Goal: Transaction & Acquisition: Purchase product/service

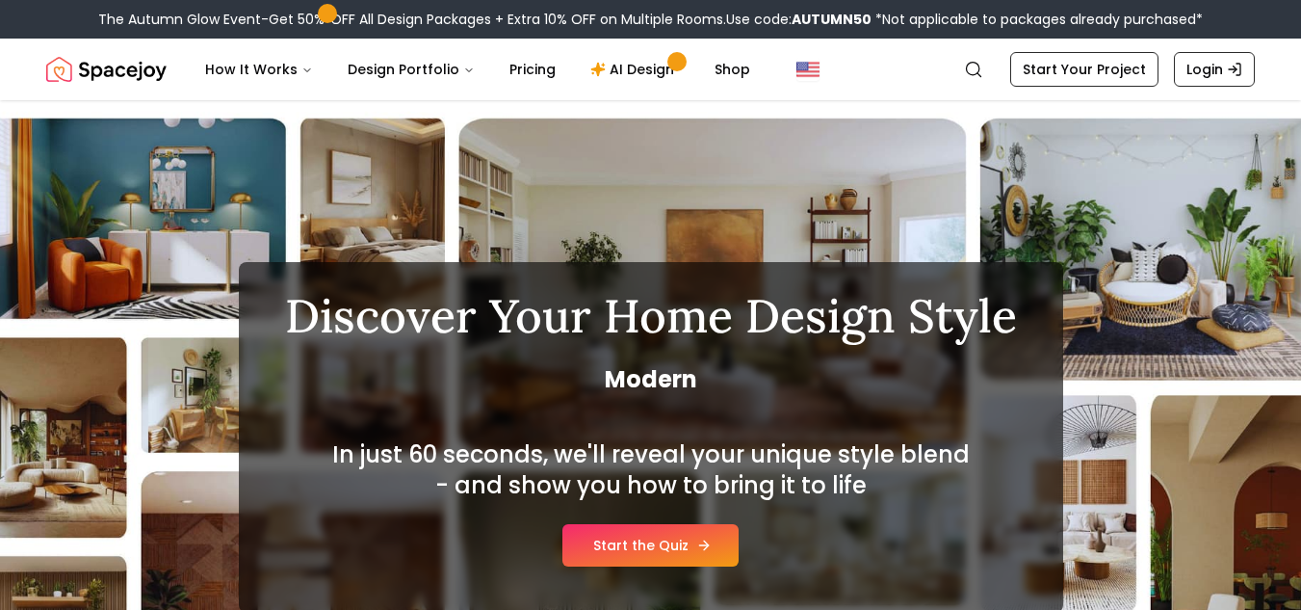
click at [729, 548] on link "Start the Quiz" at bounding box center [651, 545] width 176 height 42
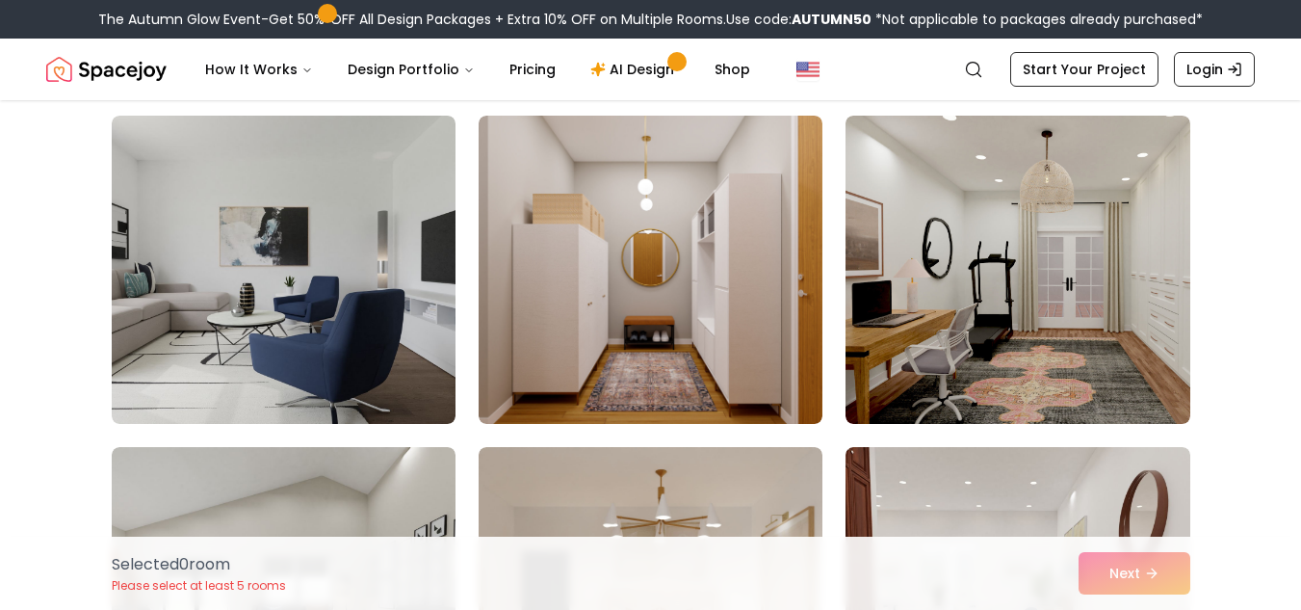
scroll to position [151, 0]
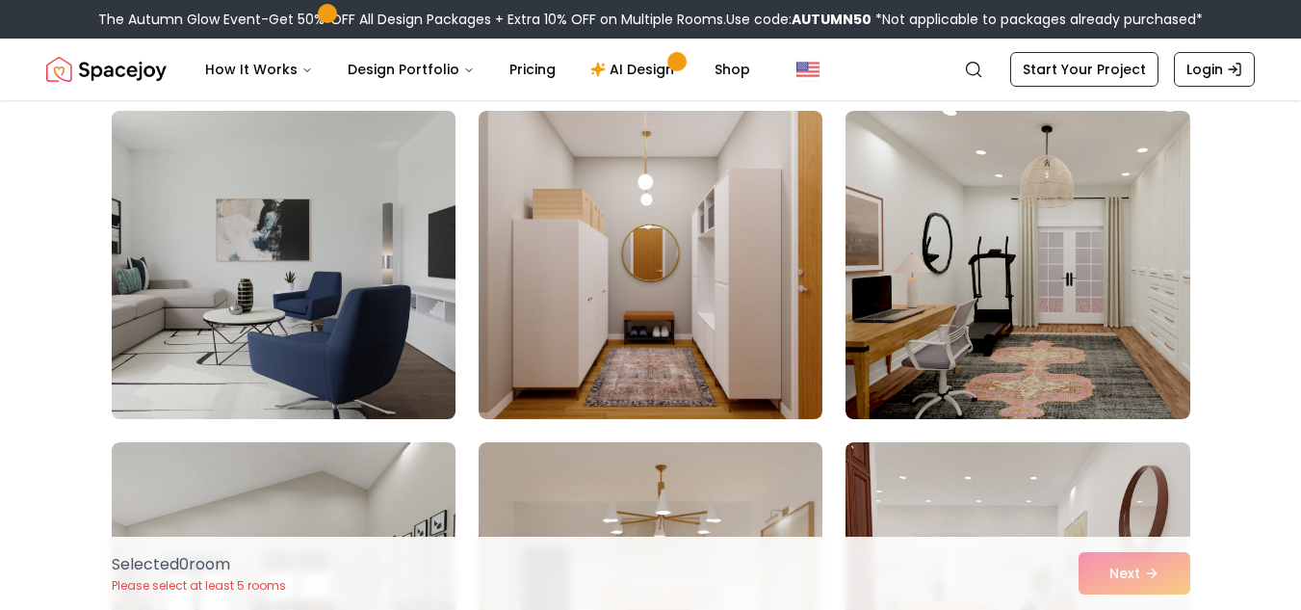
click at [397, 272] on img at bounding box center [283, 265] width 361 height 324
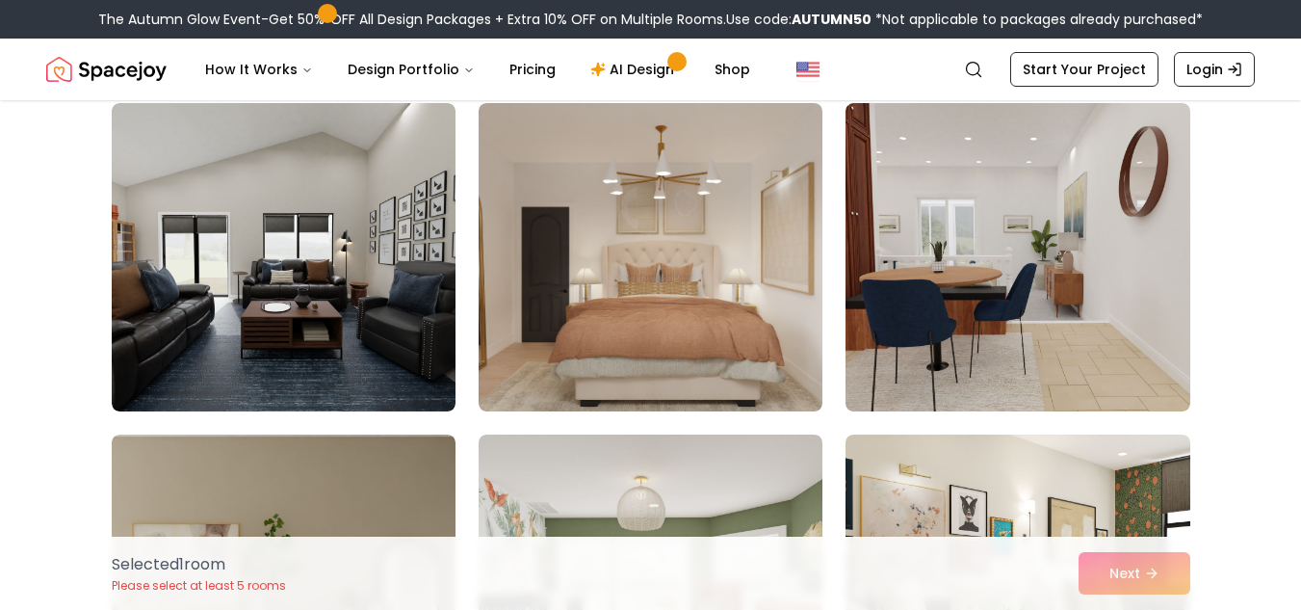
scroll to position [475, 0]
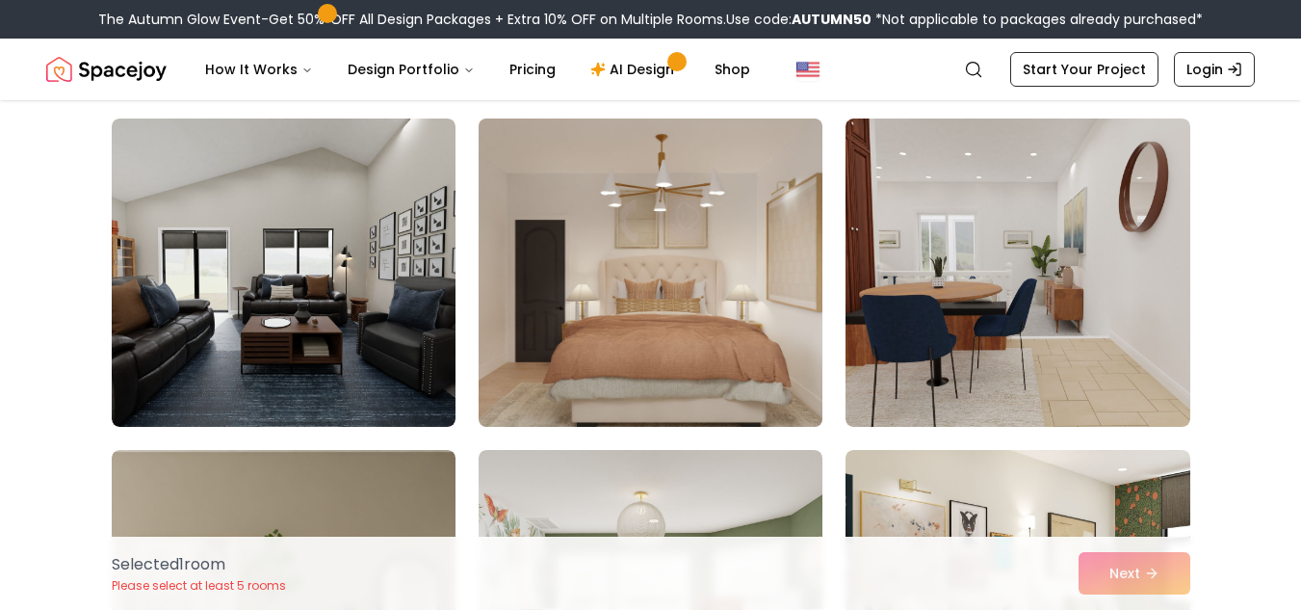
click at [695, 258] on img at bounding box center [650, 273] width 361 height 324
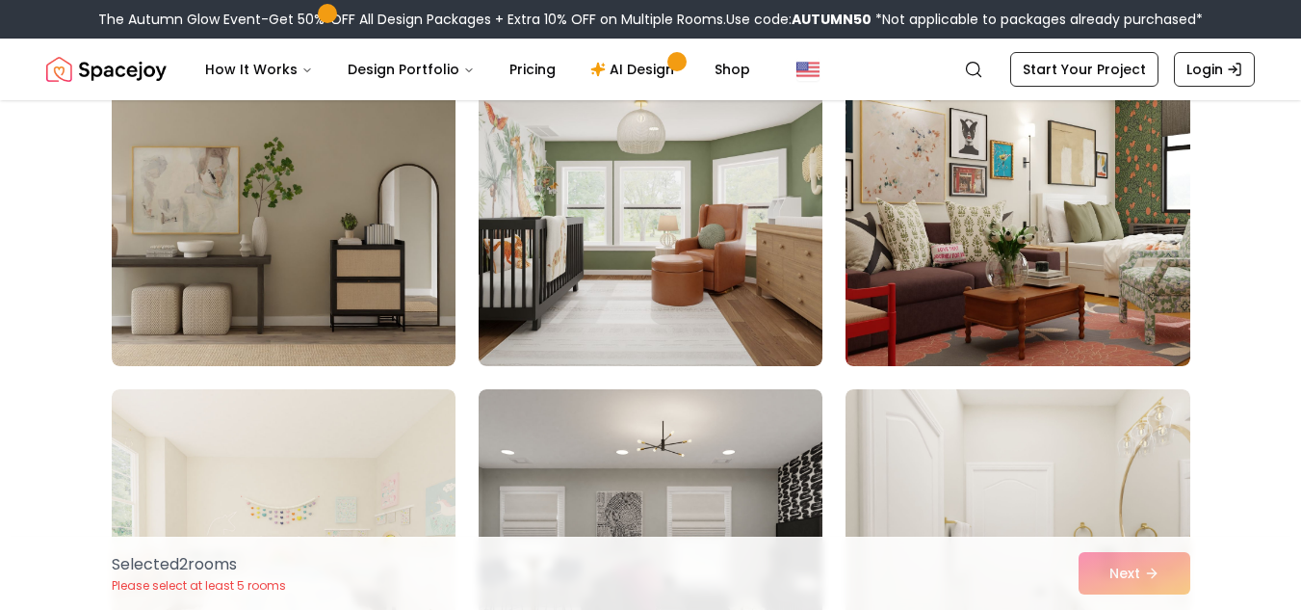
scroll to position [840, 0]
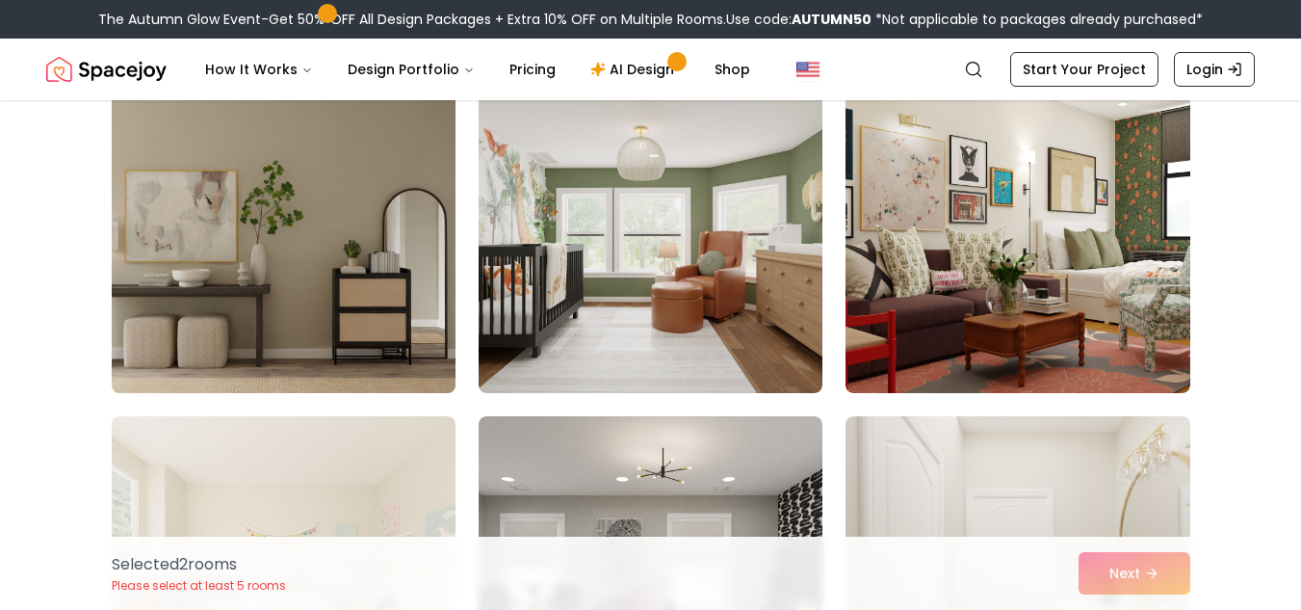
click at [374, 271] on img at bounding box center [283, 239] width 361 height 324
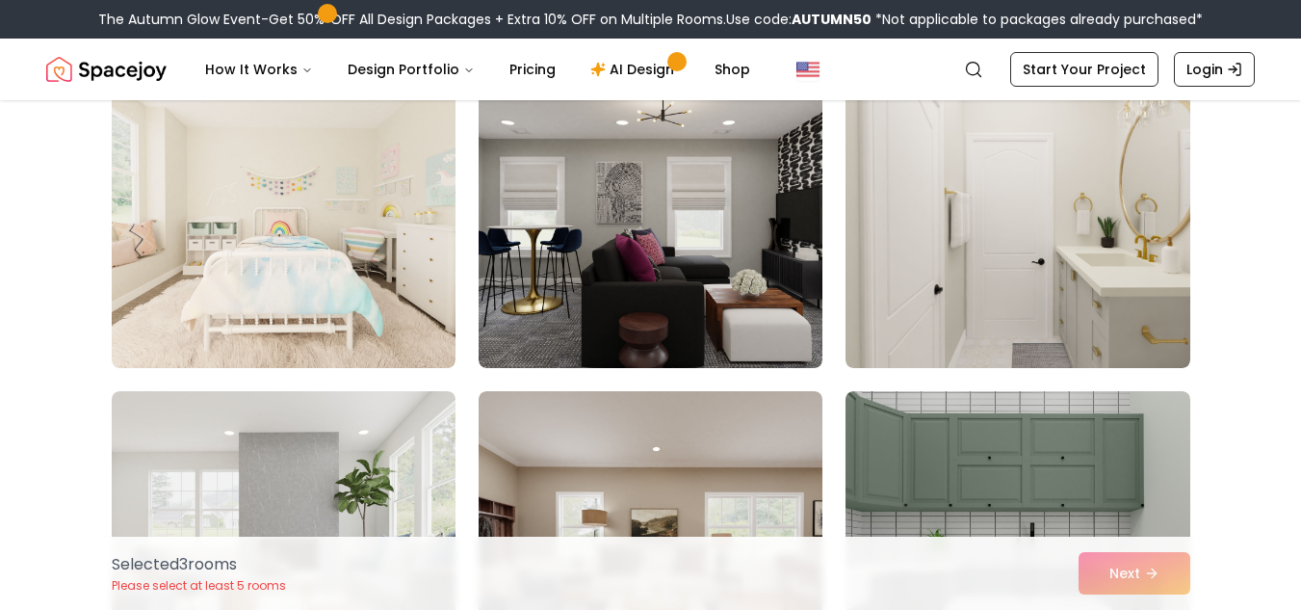
scroll to position [1223, 0]
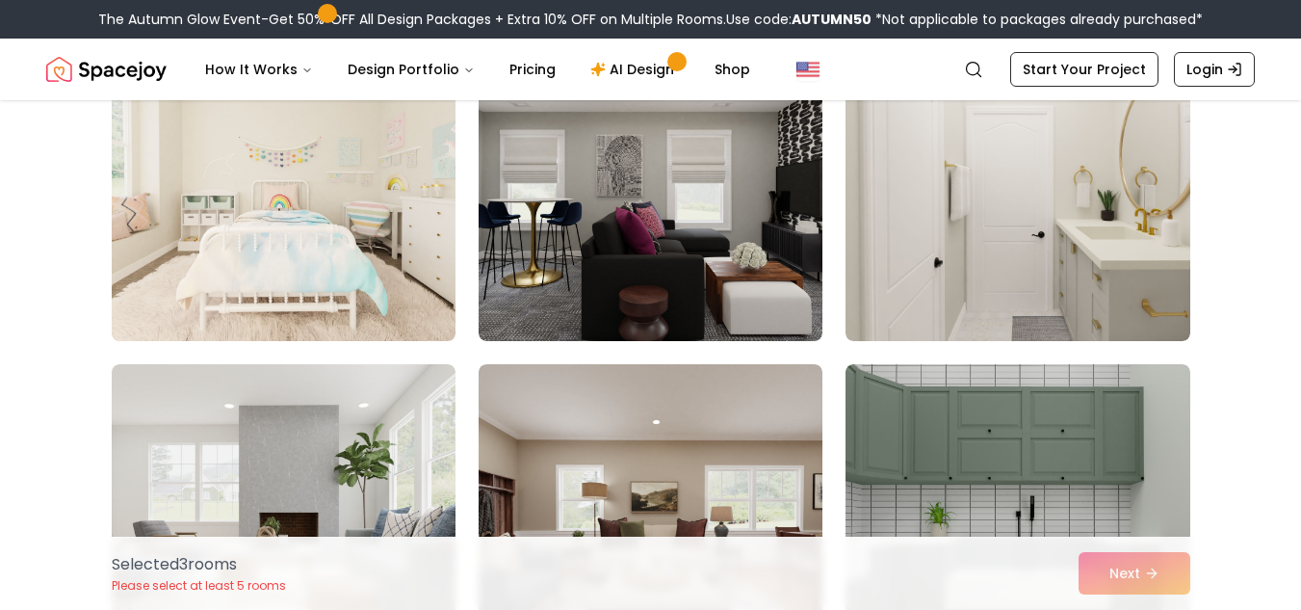
click at [413, 255] on img at bounding box center [283, 187] width 361 height 324
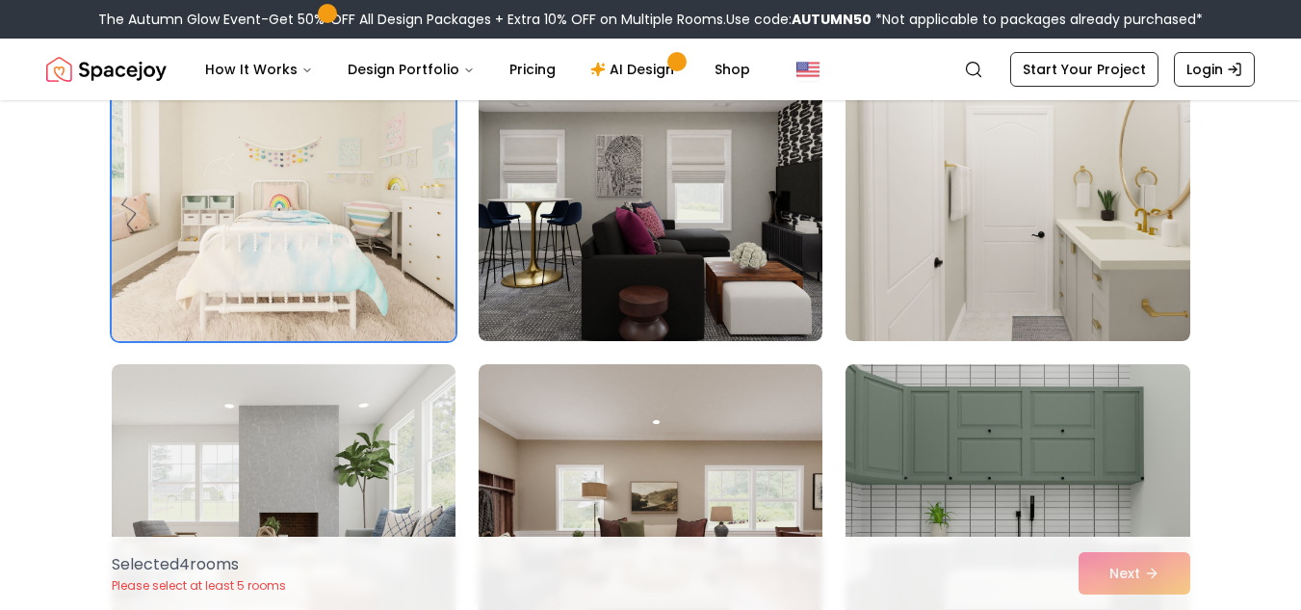
click at [413, 255] on img at bounding box center [283, 187] width 361 height 324
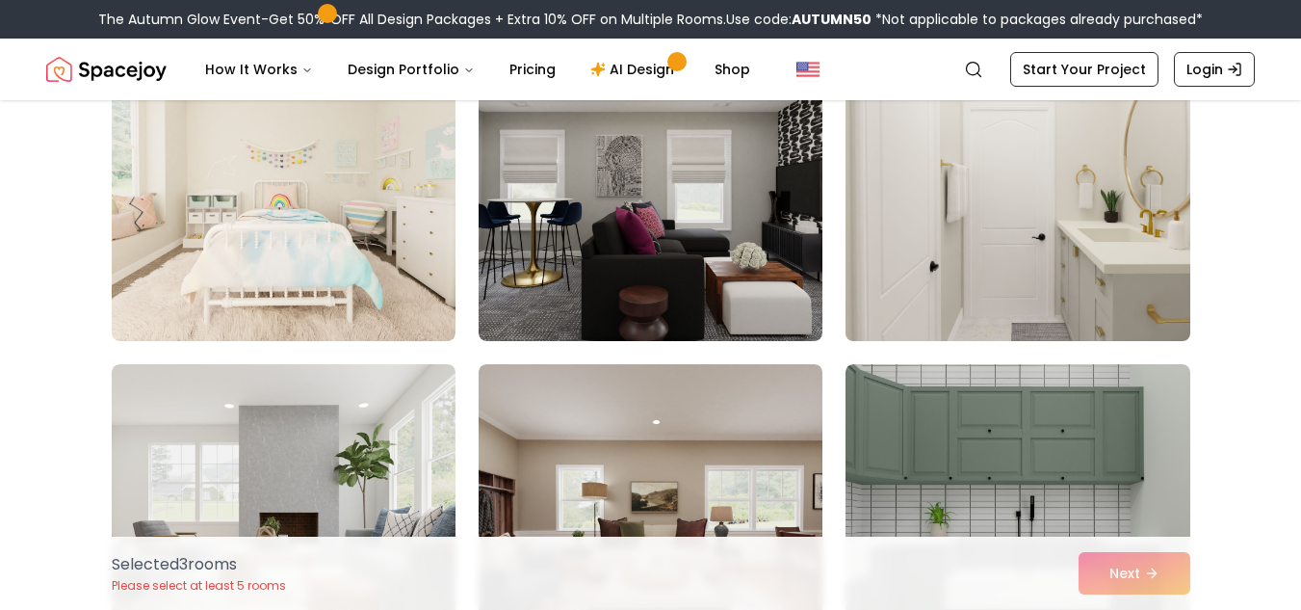
click at [1012, 276] on img at bounding box center [1017, 187] width 361 height 324
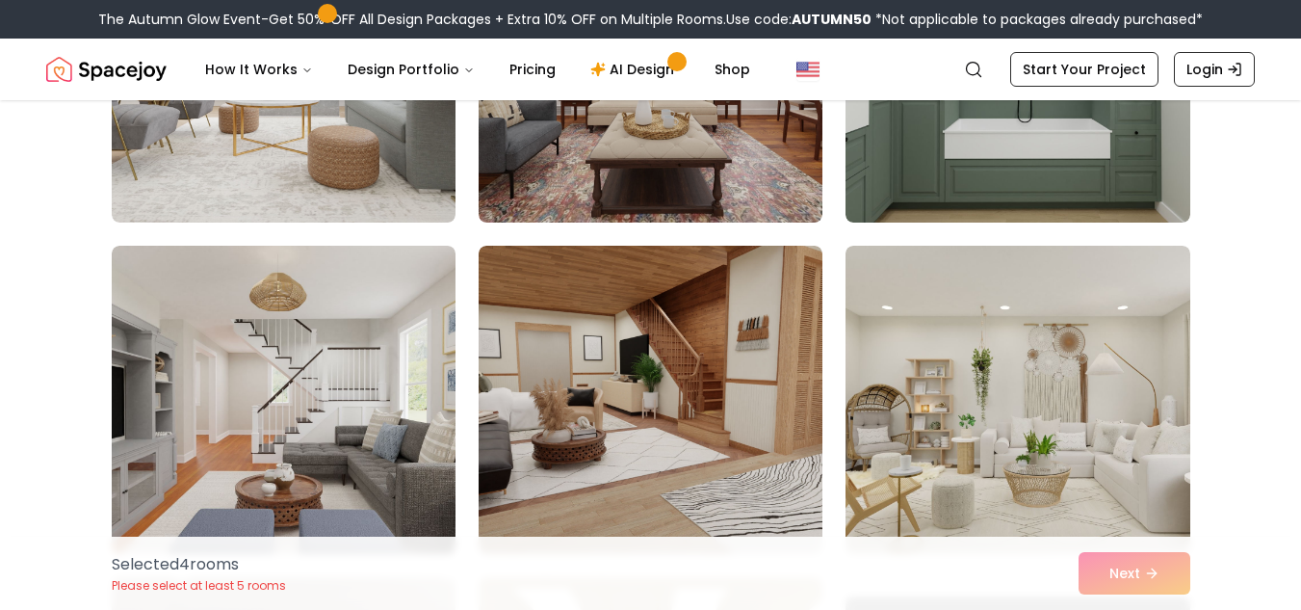
scroll to position [1691, 0]
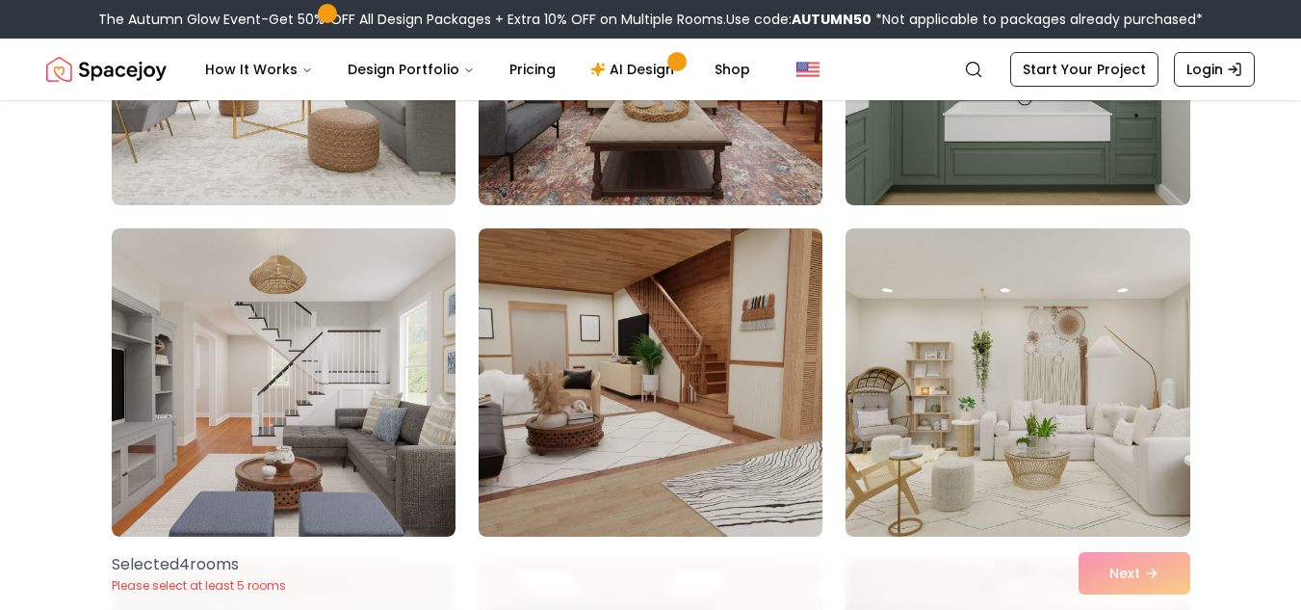
click at [756, 463] on img at bounding box center [650, 383] width 361 height 324
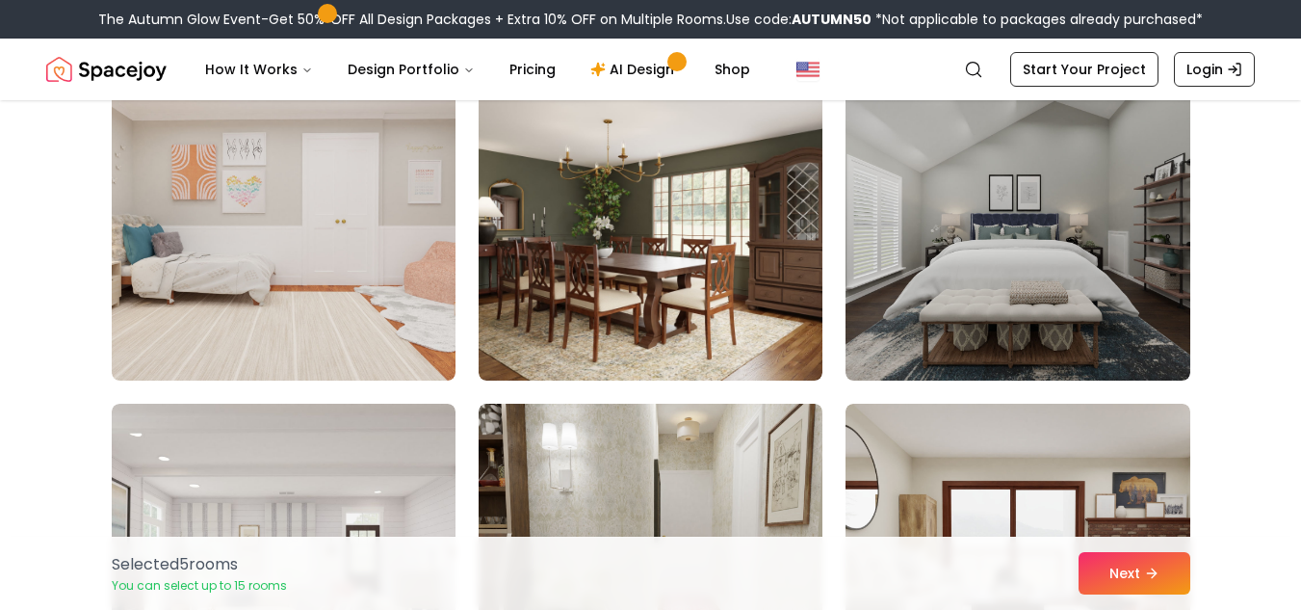
scroll to position [2501, 0]
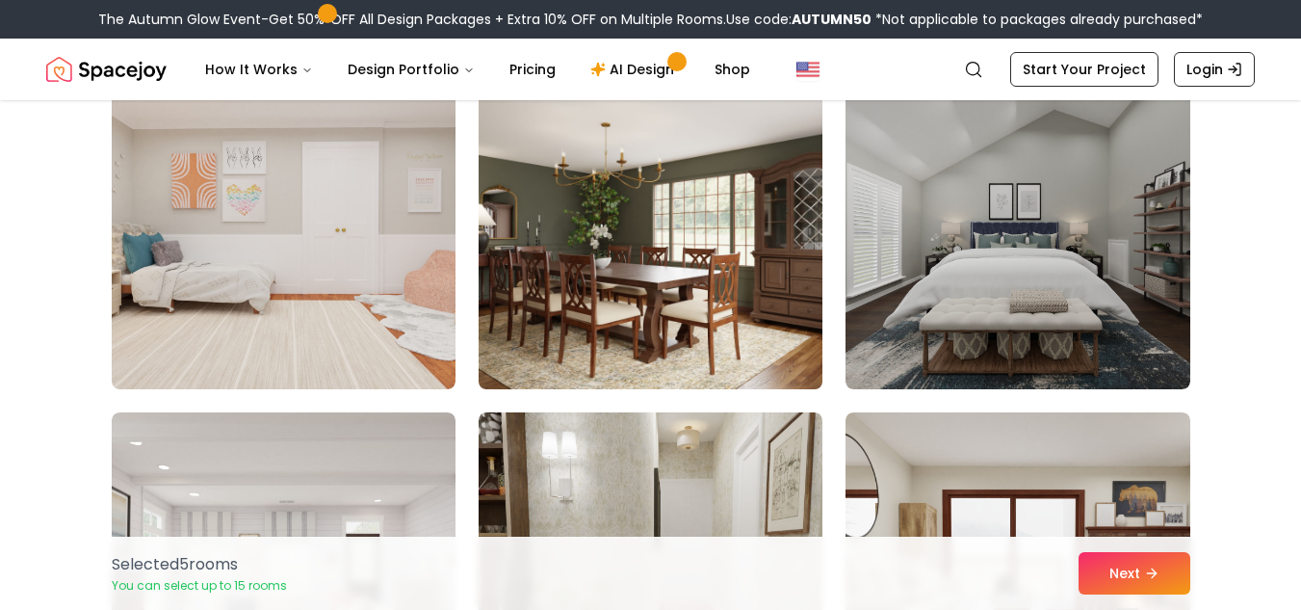
click at [752, 281] on img at bounding box center [650, 235] width 361 height 324
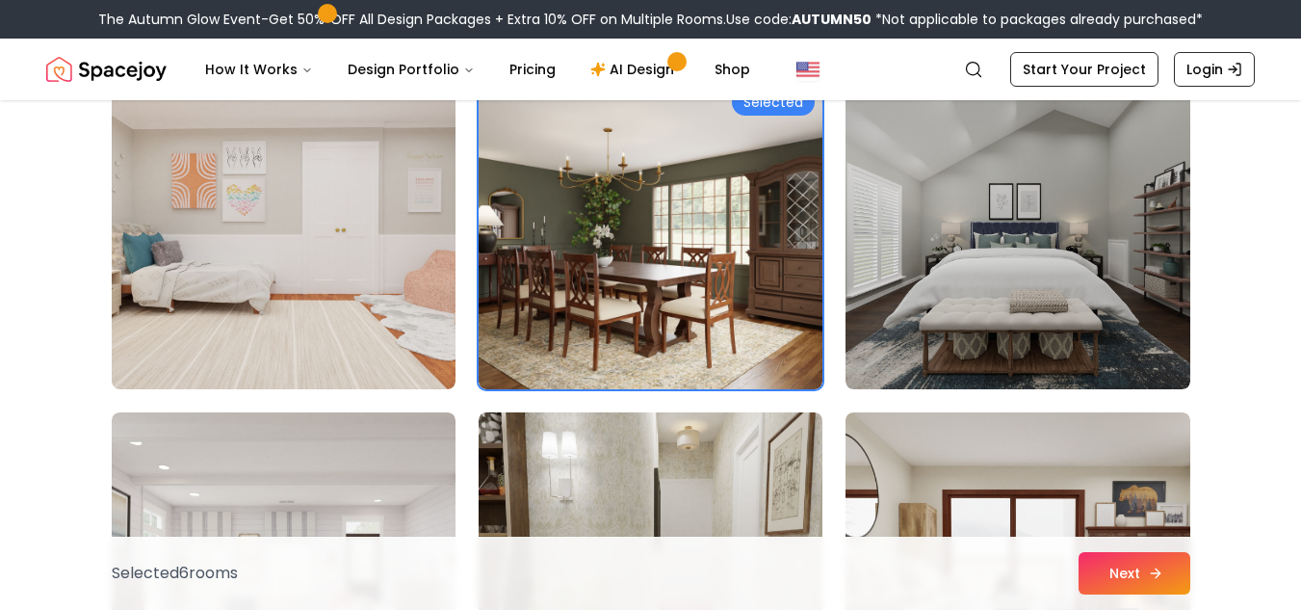
click at [1162, 574] on icon at bounding box center [1155, 572] width 15 height 15
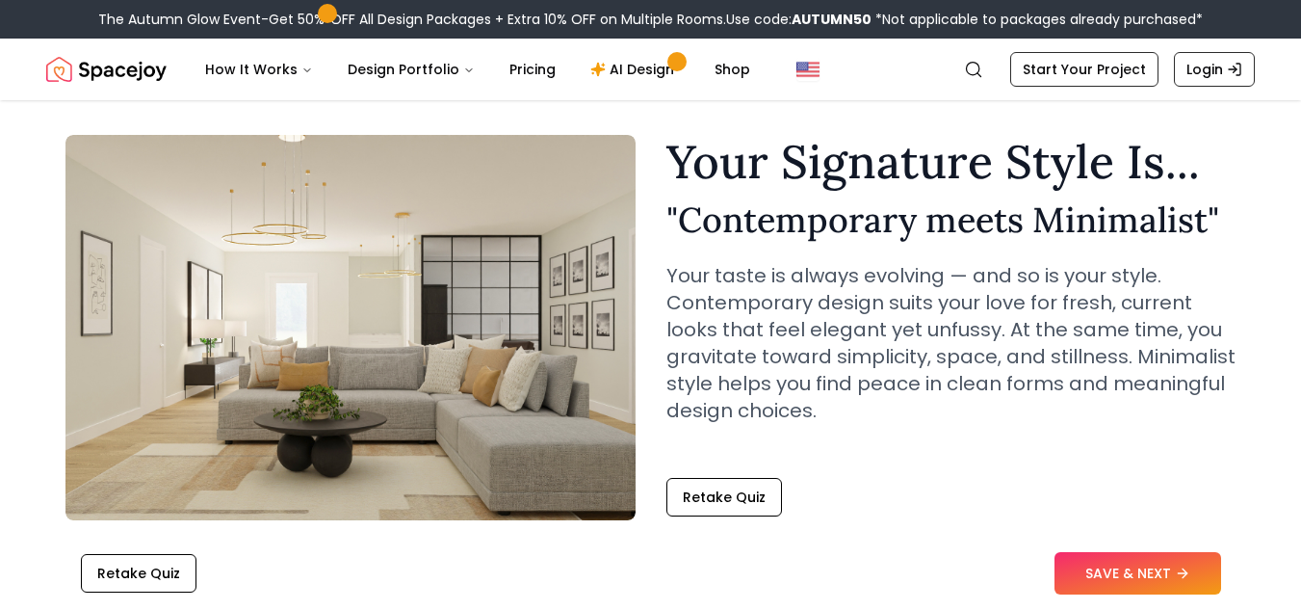
scroll to position [66, 0]
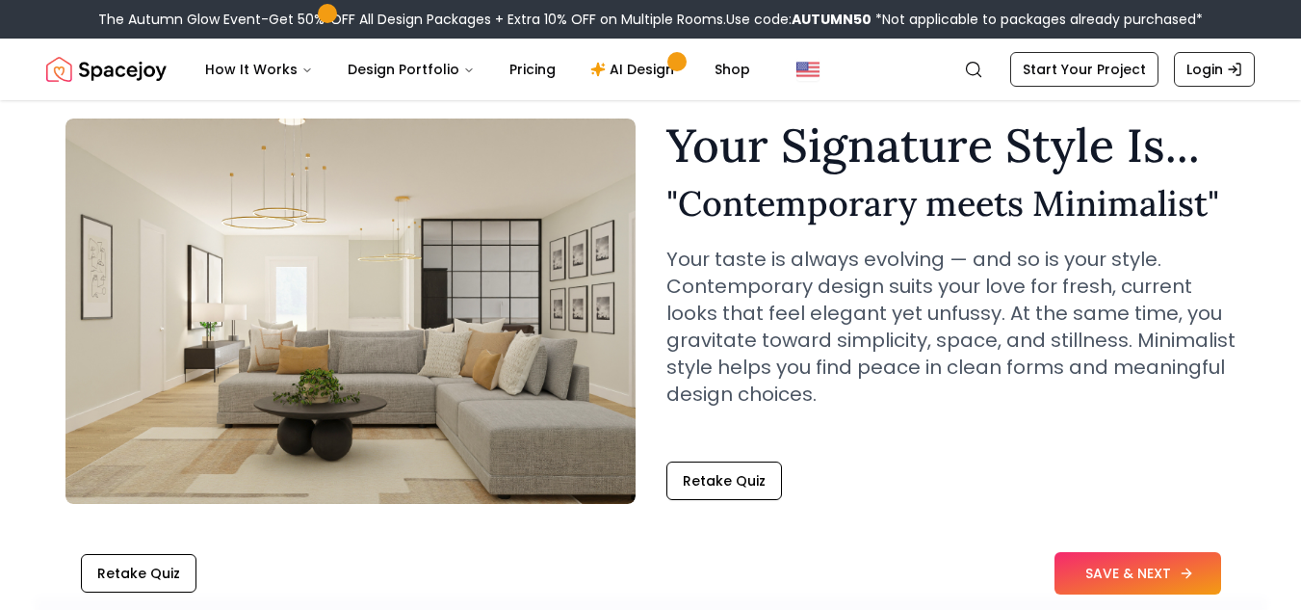
click at [1139, 565] on button "SAVE & NEXT" at bounding box center [1138, 573] width 167 height 42
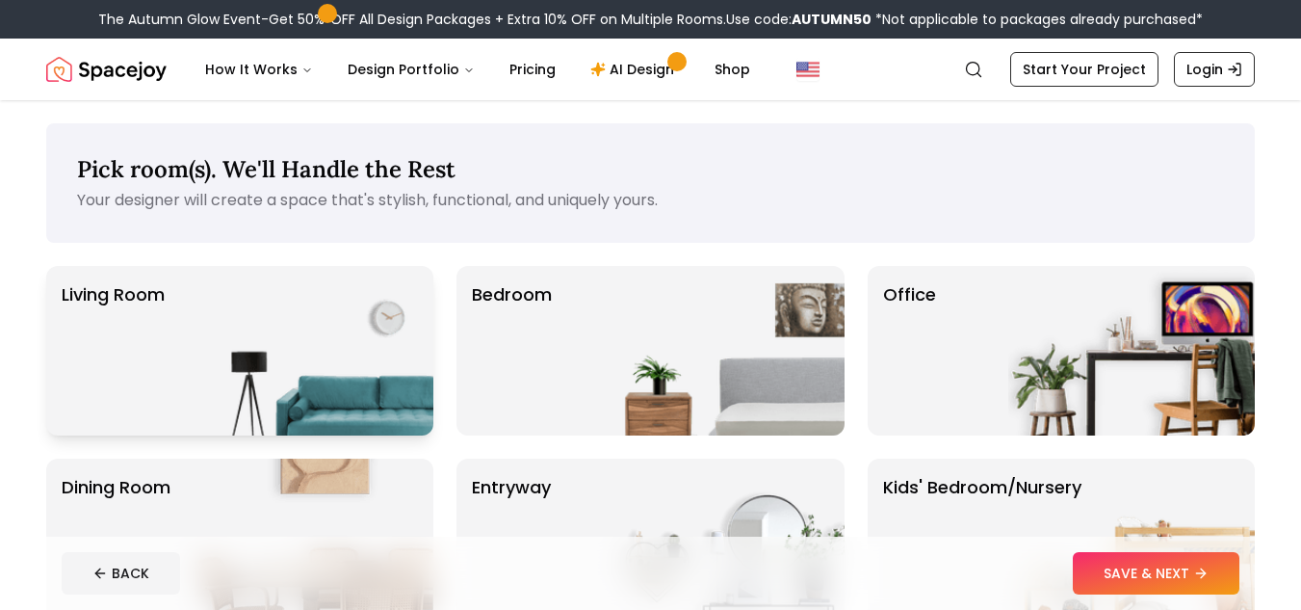
click at [384, 309] on img at bounding box center [310, 351] width 247 height 170
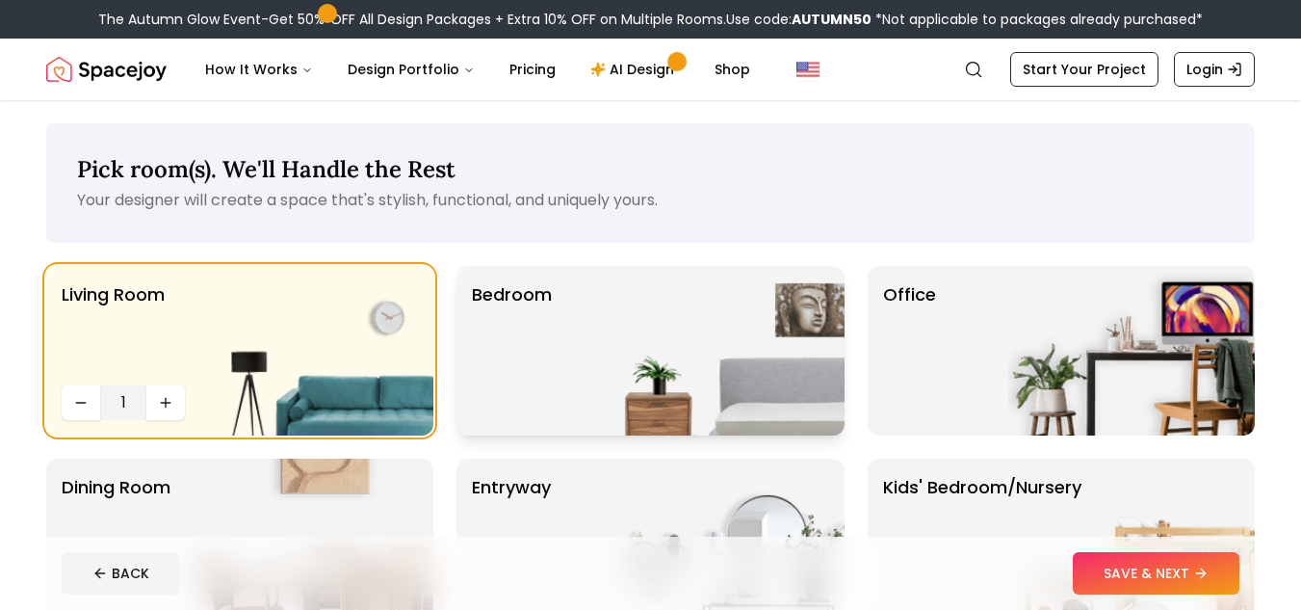
click at [608, 353] on img at bounding box center [721, 351] width 247 height 170
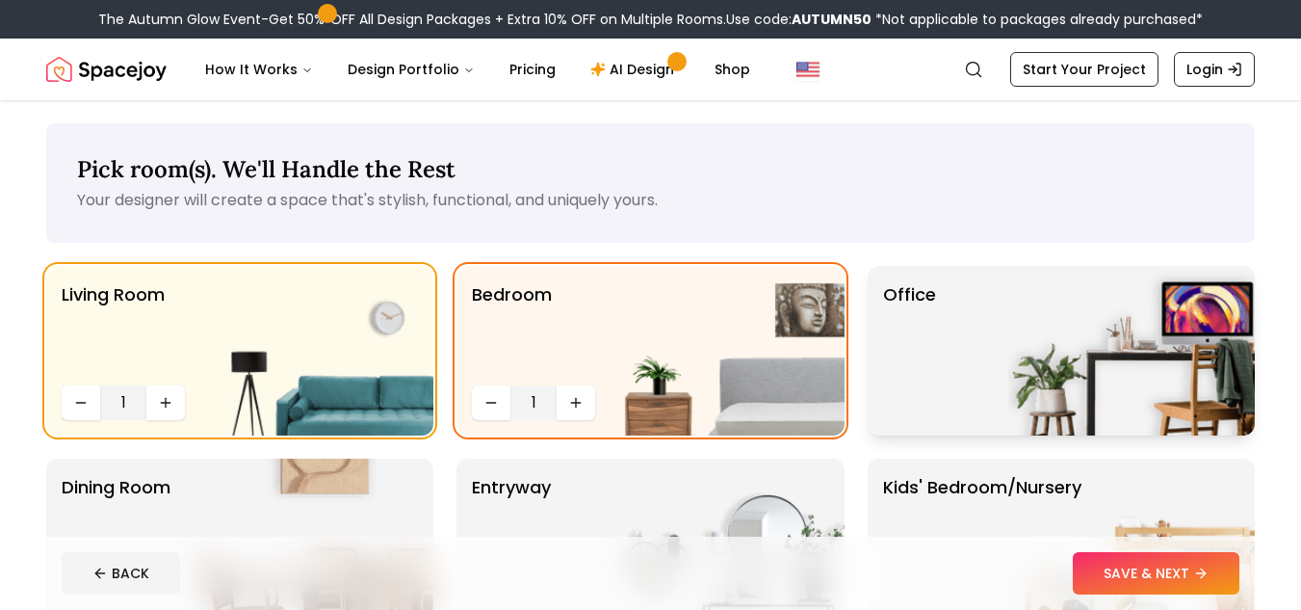
click at [1169, 388] on img at bounding box center [1132, 351] width 247 height 170
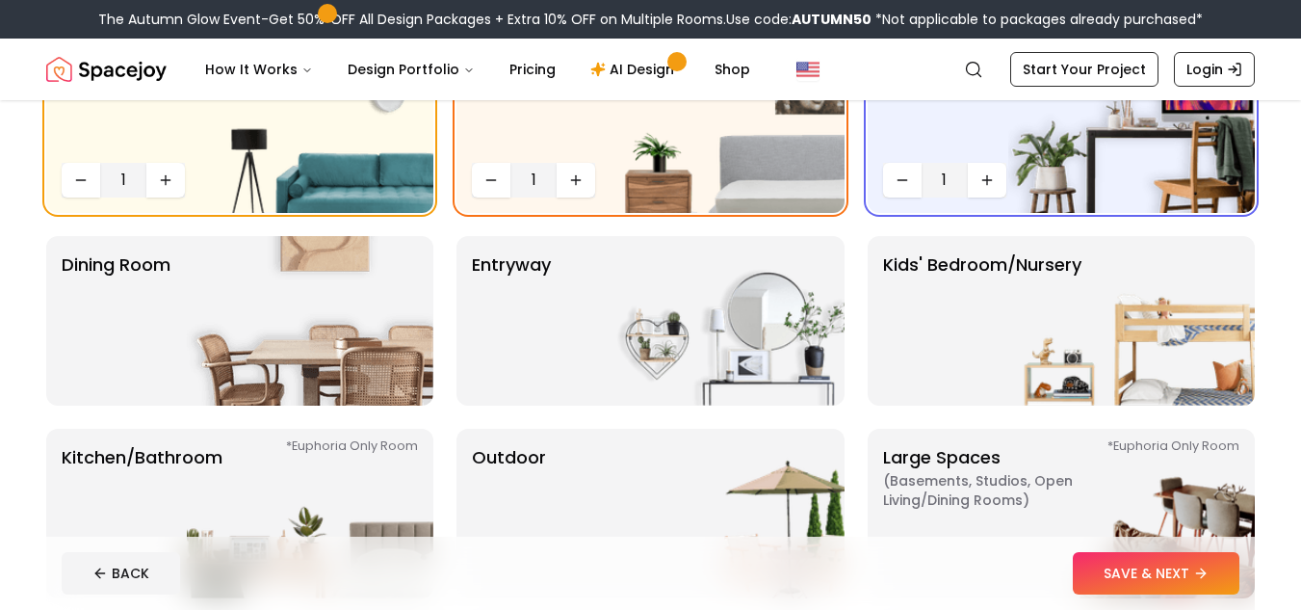
scroll to position [215, 0]
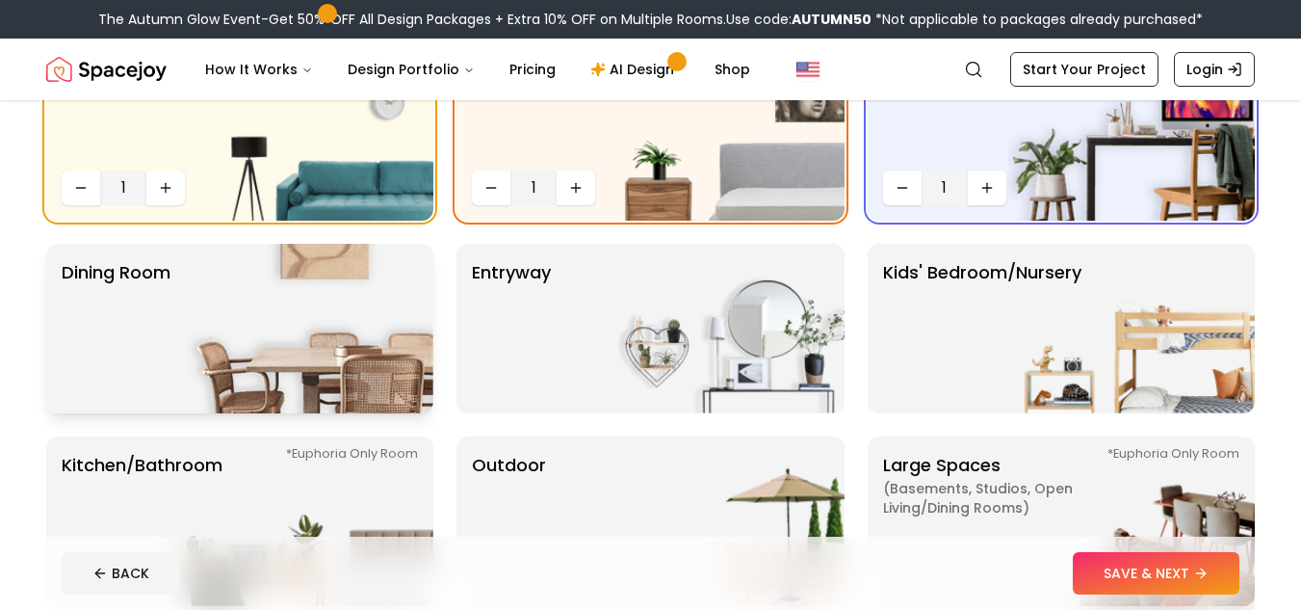
click at [249, 326] on img at bounding box center [310, 329] width 247 height 170
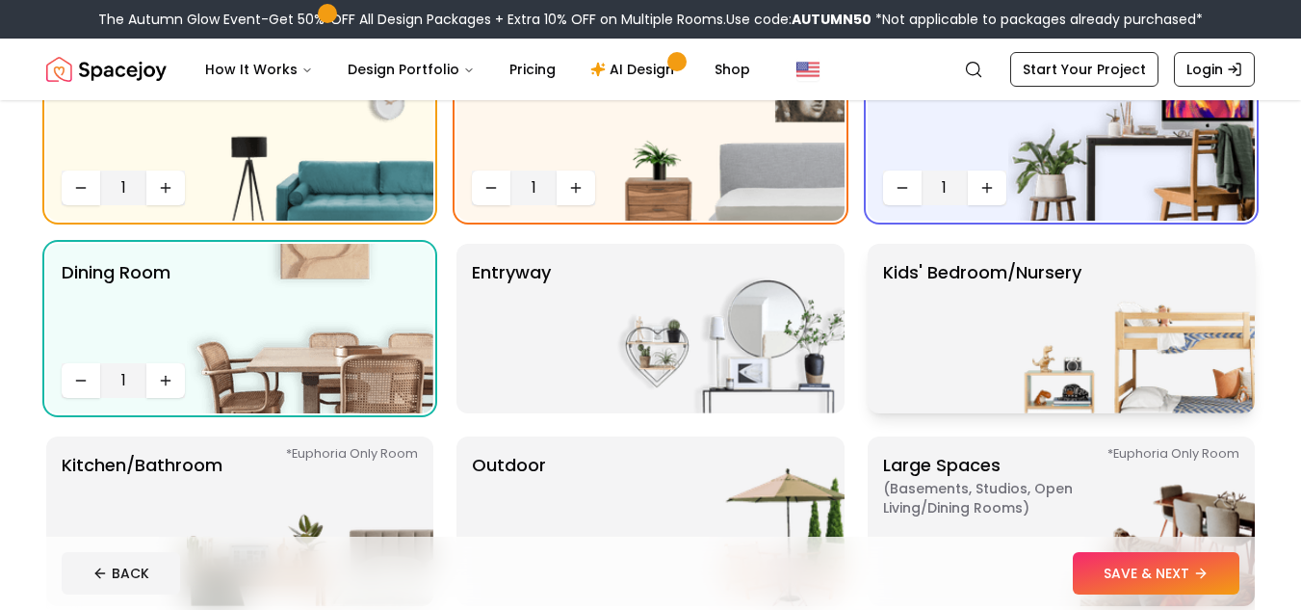
click at [973, 296] on p "Kids' Bedroom/Nursery" at bounding box center [982, 328] width 198 height 139
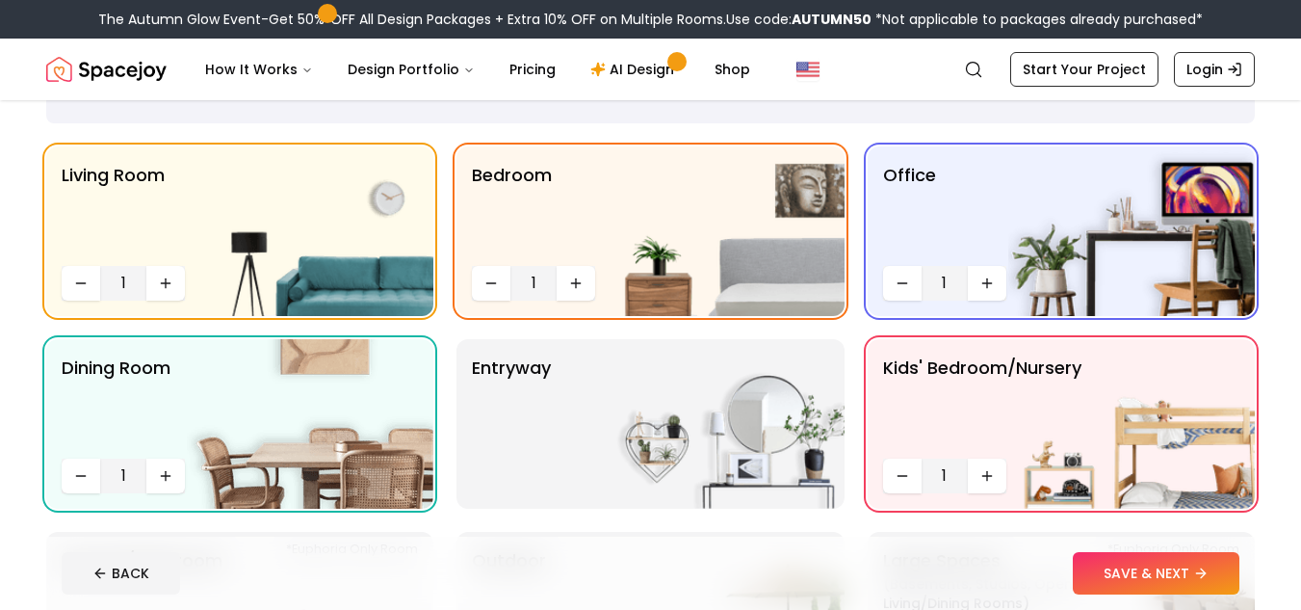
scroll to position [107, 0]
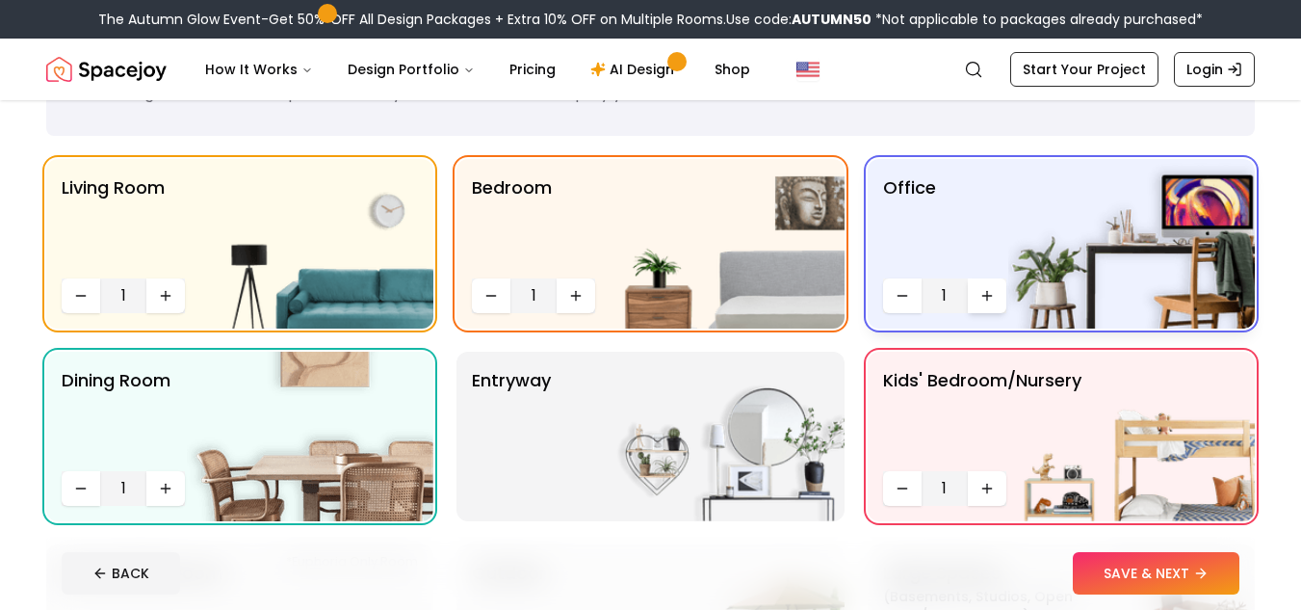
click at [986, 304] on button "Increase quantity" at bounding box center [987, 295] width 39 height 35
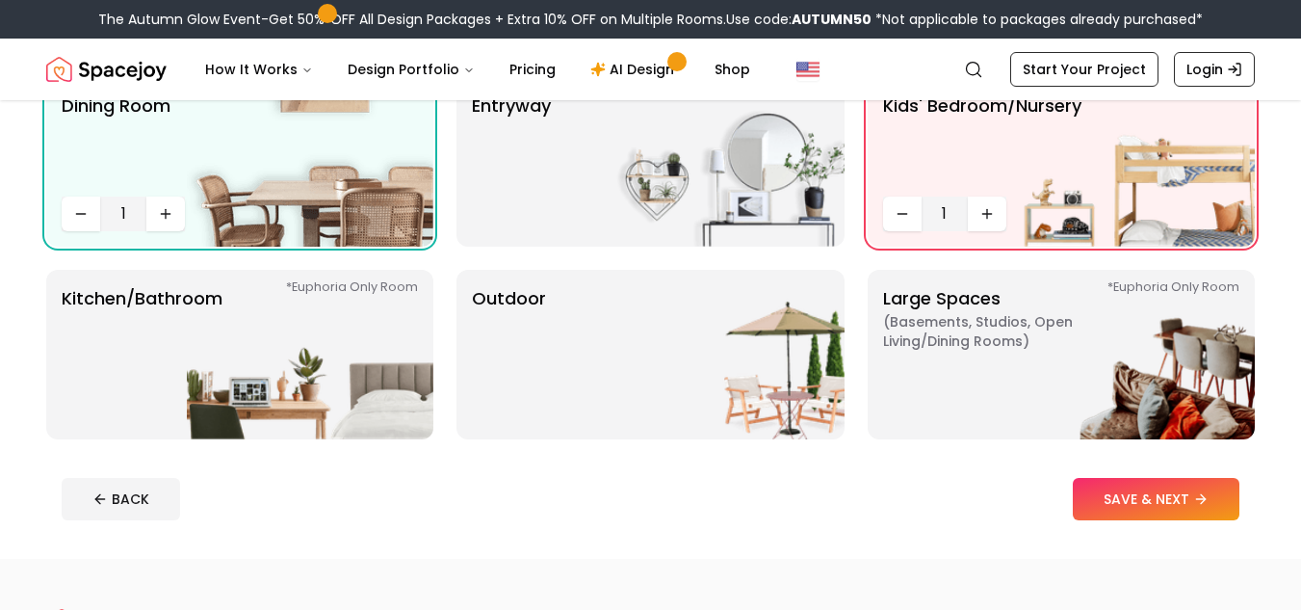
scroll to position [385, 0]
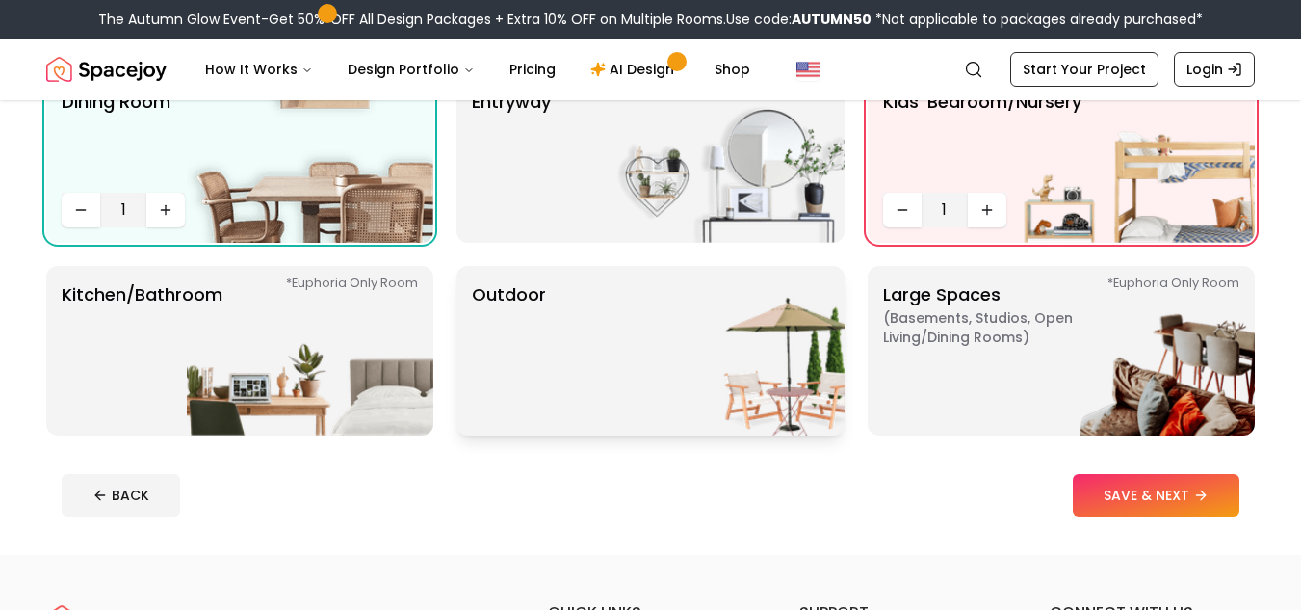
click at [548, 413] on div "Outdoor" at bounding box center [650, 351] width 387 height 170
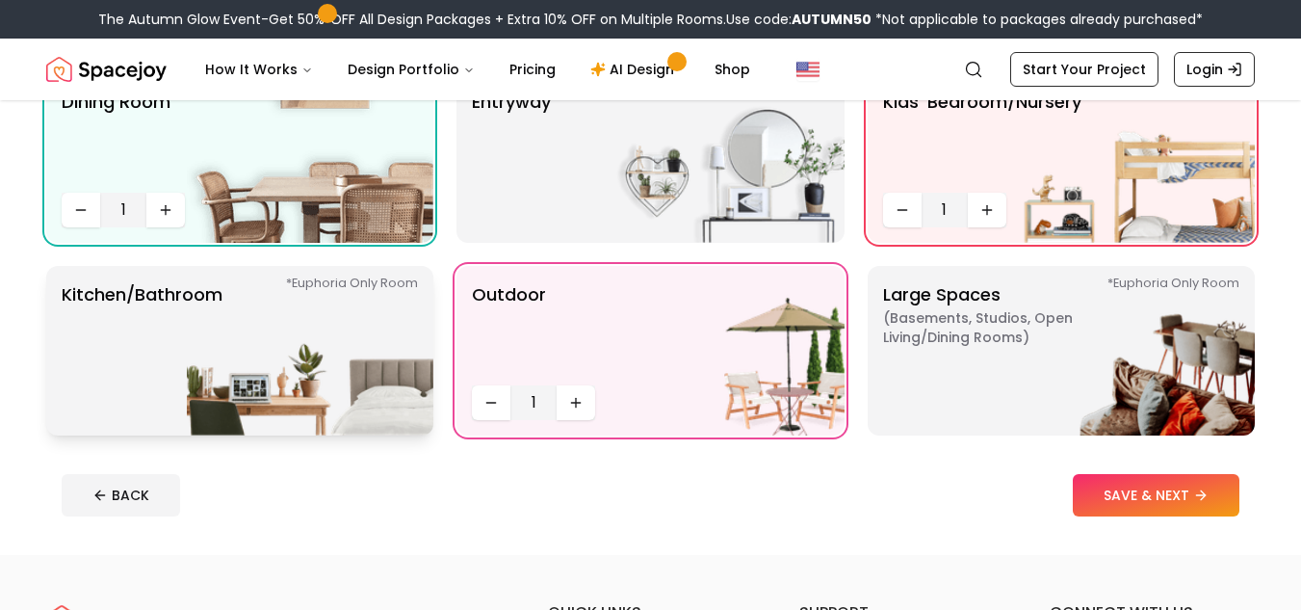
click at [293, 381] on img at bounding box center [310, 351] width 247 height 170
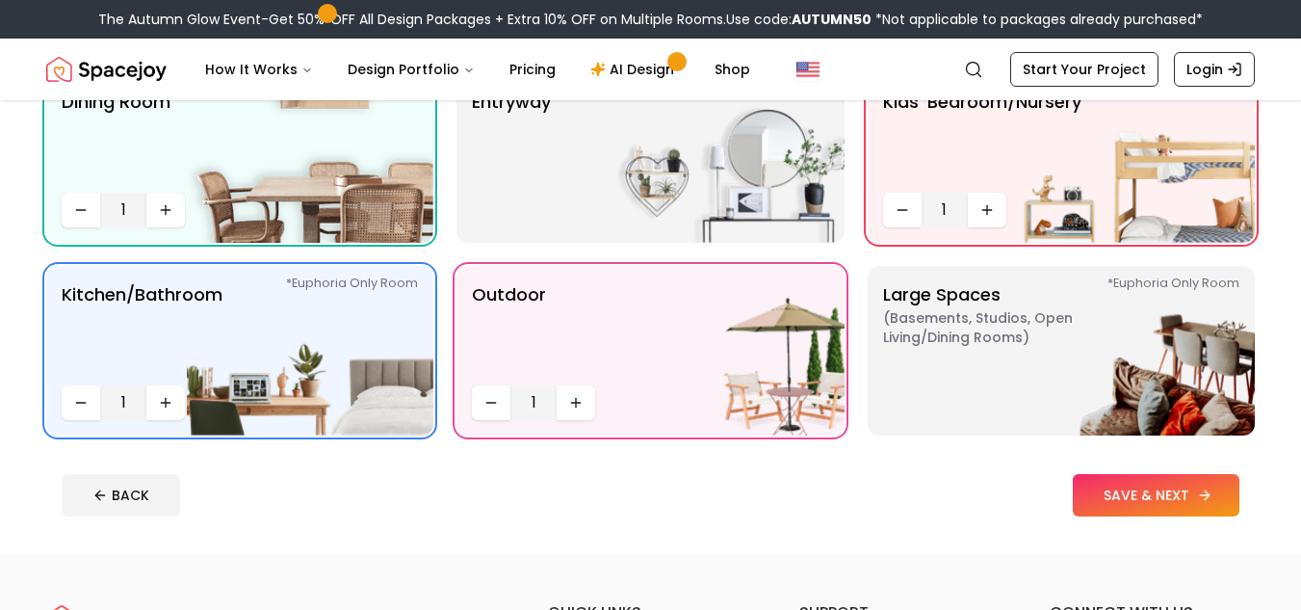
click at [1165, 499] on button "SAVE & NEXT" at bounding box center [1156, 495] width 167 height 42
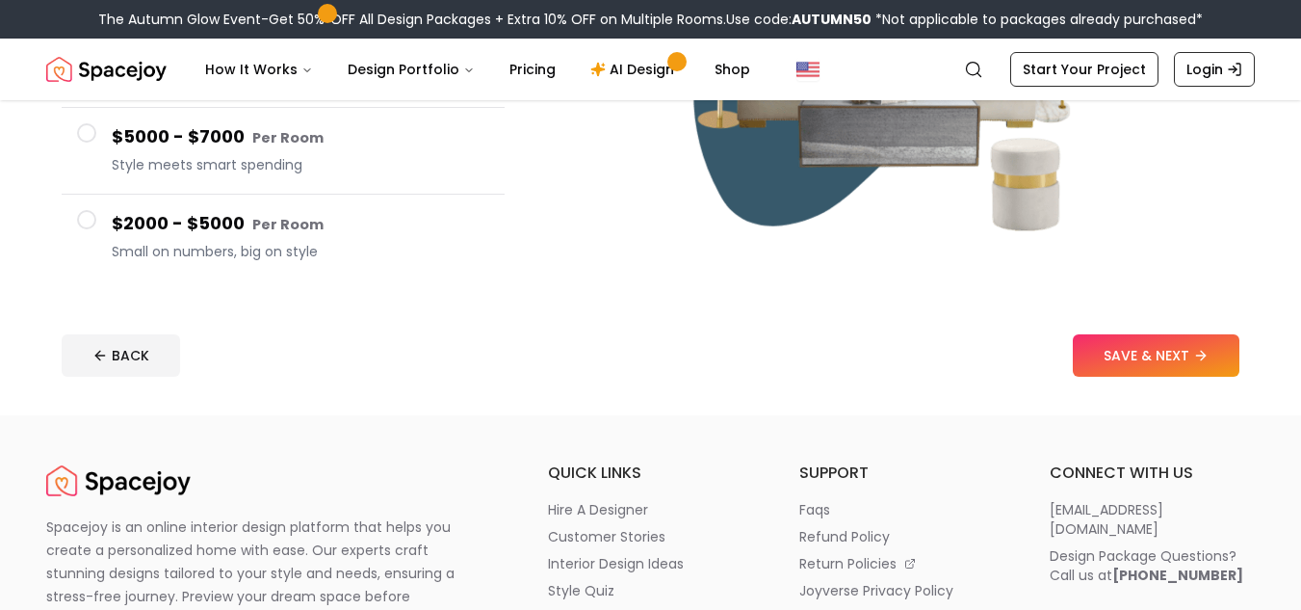
scroll to position [407, 0]
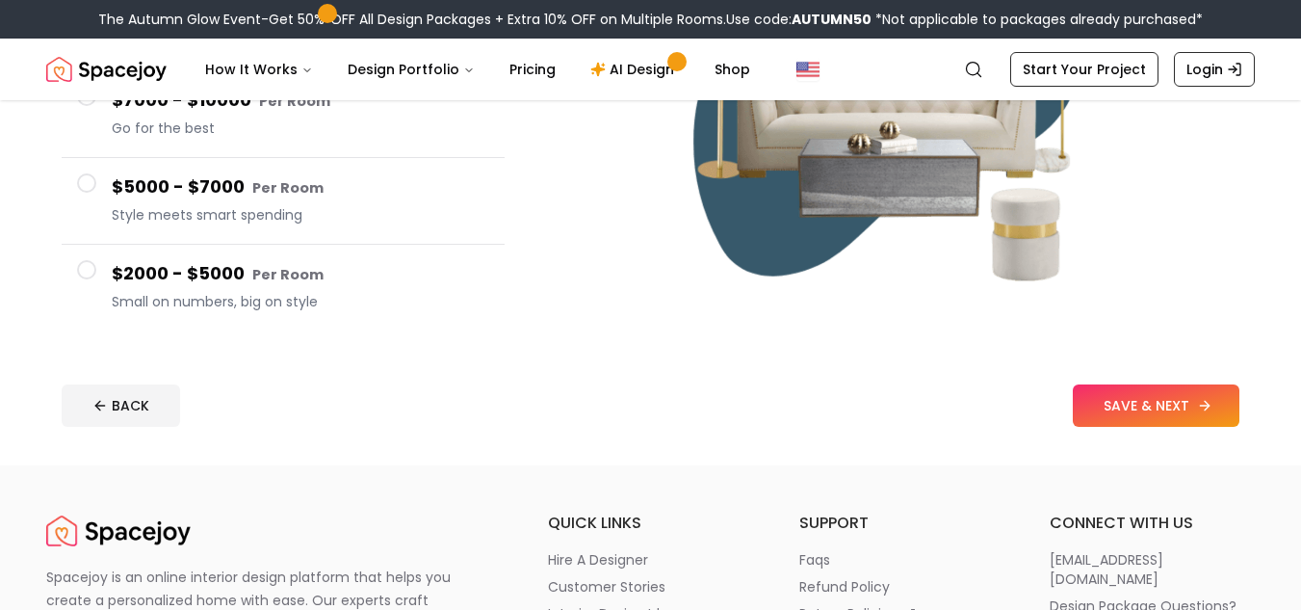
click at [1176, 393] on button "SAVE & NEXT" at bounding box center [1156, 405] width 167 height 42
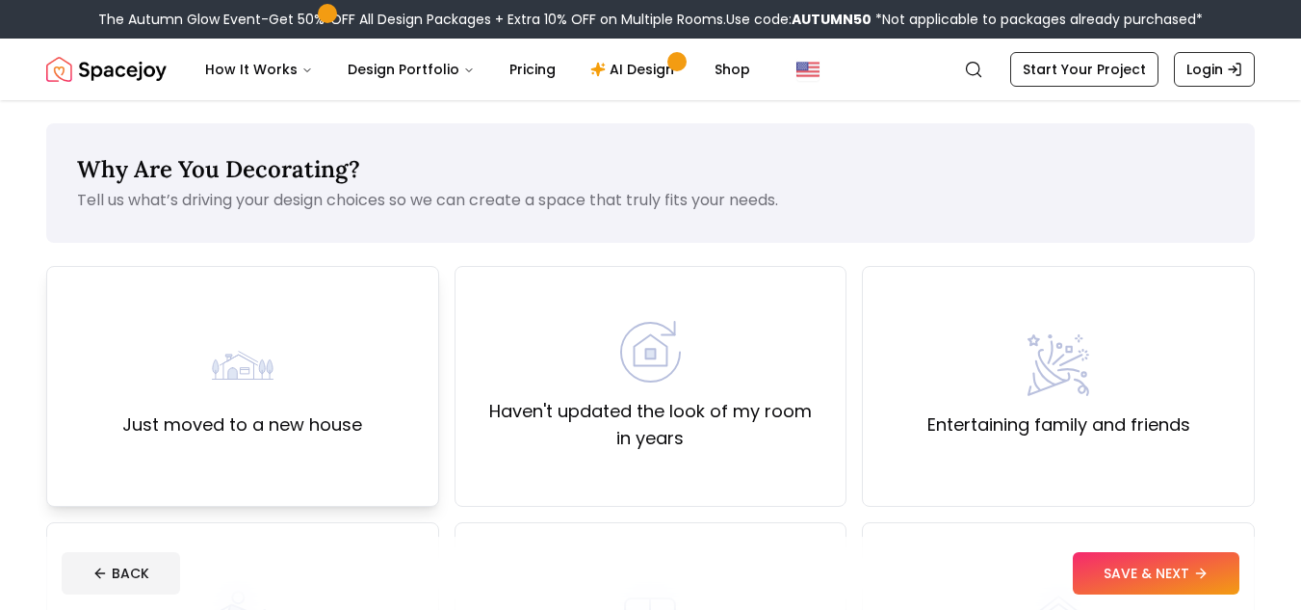
click at [367, 387] on div "Just moved to a new house" at bounding box center [242, 386] width 393 height 241
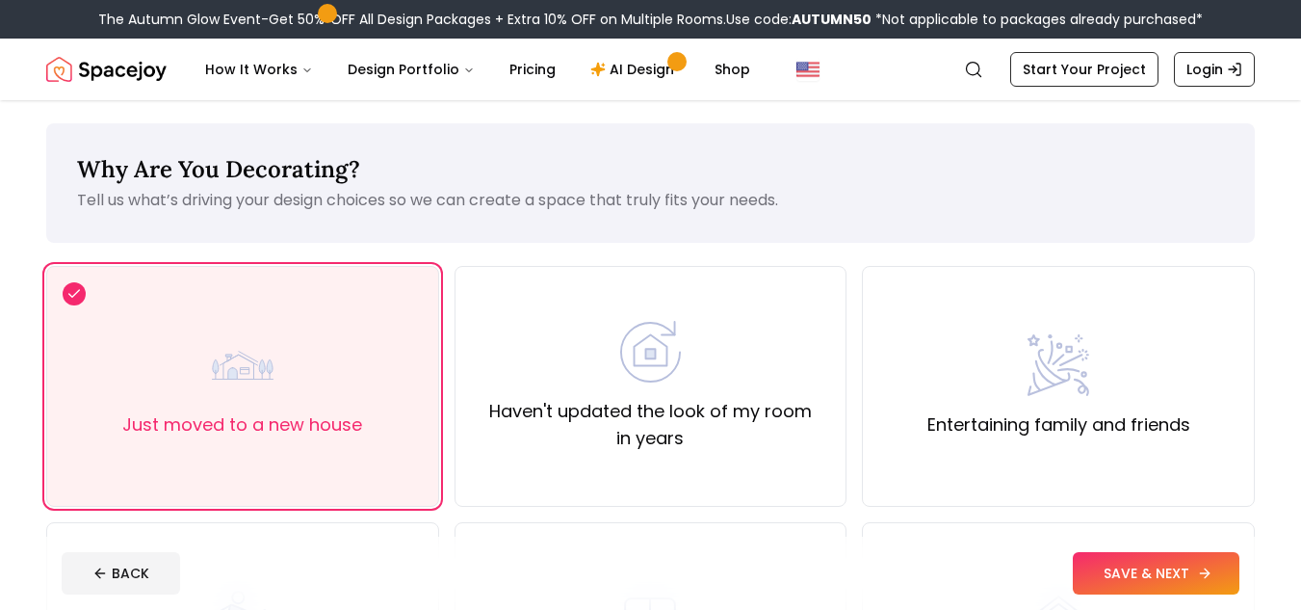
click at [1203, 562] on button "SAVE & NEXT" at bounding box center [1156, 573] width 167 height 42
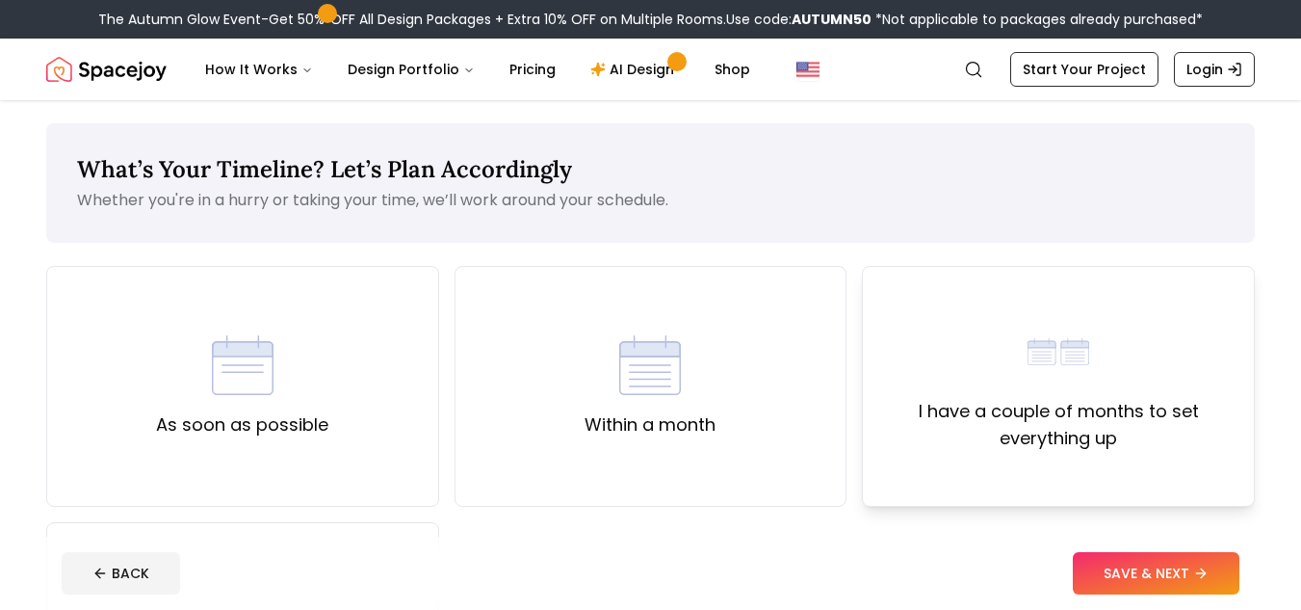
click at [1088, 407] on label "I have a couple of months to set everything up" at bounding box center [1059, 425] width 360 height 54
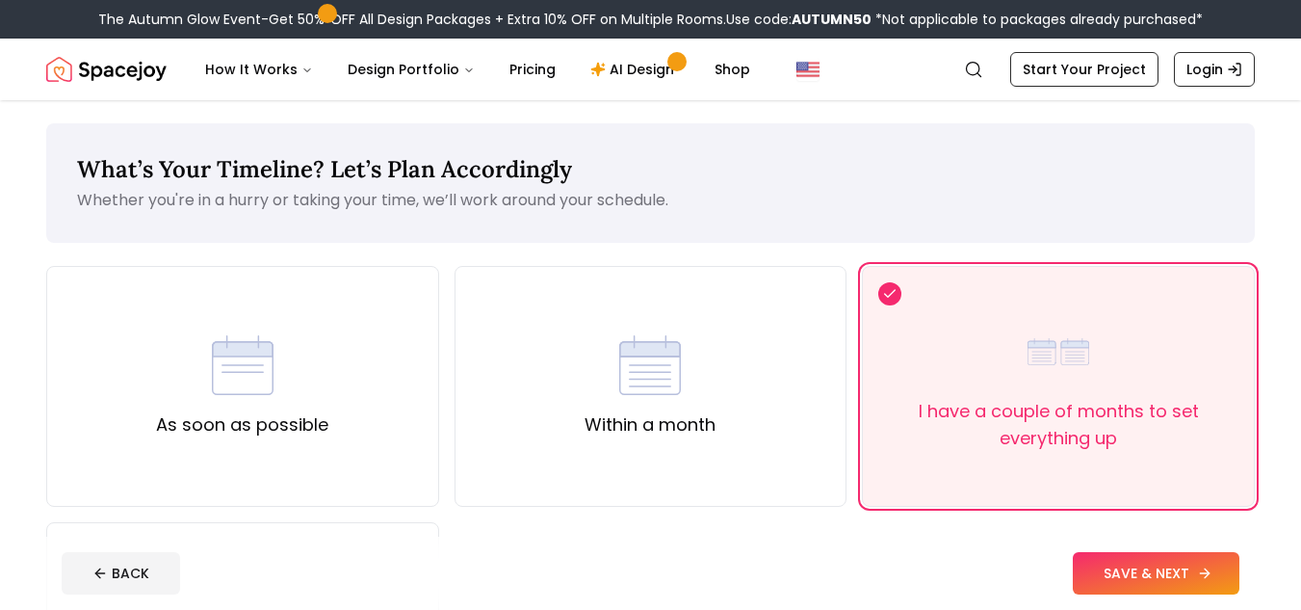
click at [1153, 572] on button "SAVE & NEXT" at bounding box center [1156, 573] width 167 height 42
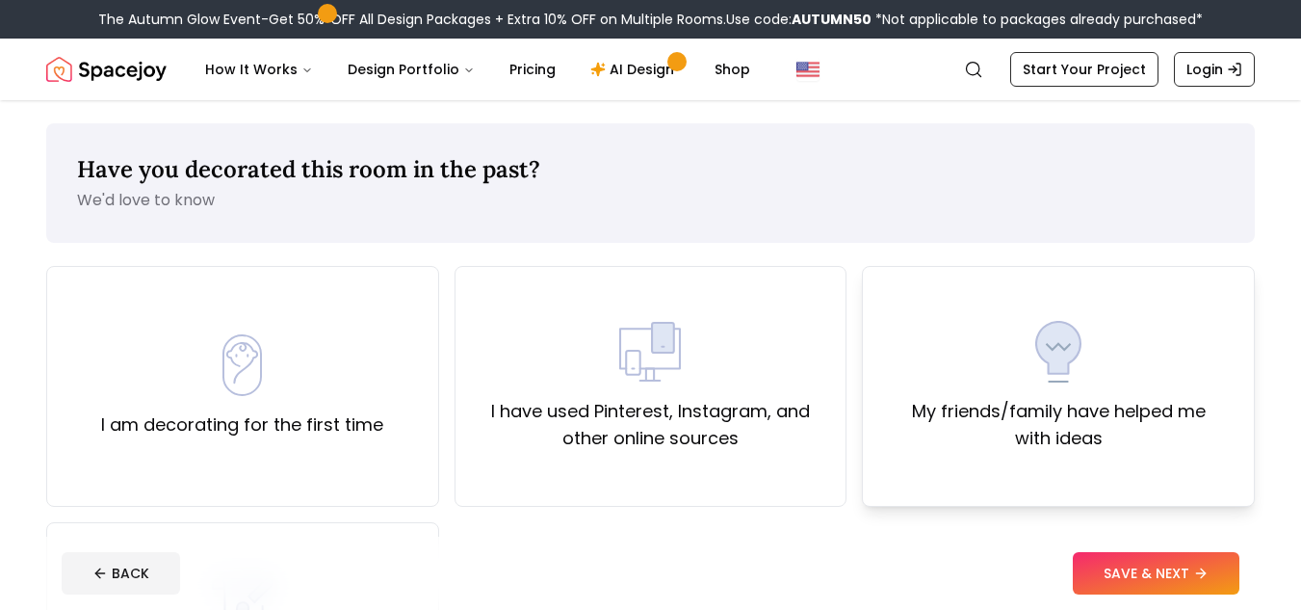
click at [1025, 472] on div "My friends/family have helped me with ideas" at bounding box center [1058, 386] width 393 height 241
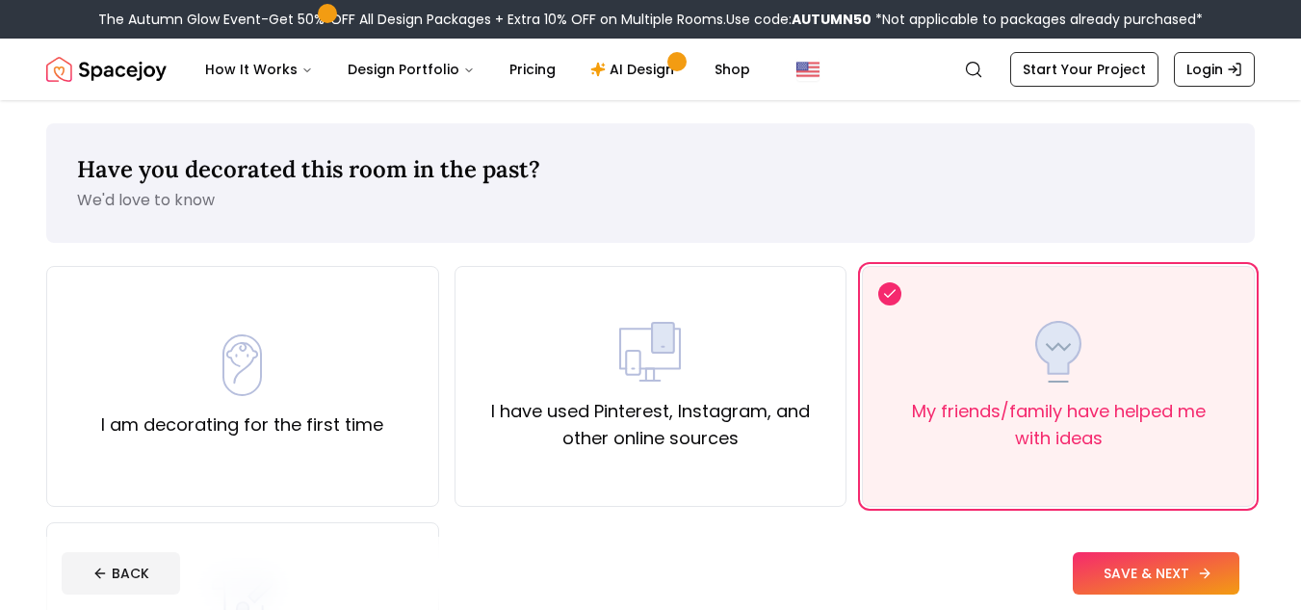
click at [1185, 570] on button "SAVE & NEXT" at bounding box center [1156, 573] width 167 height 42
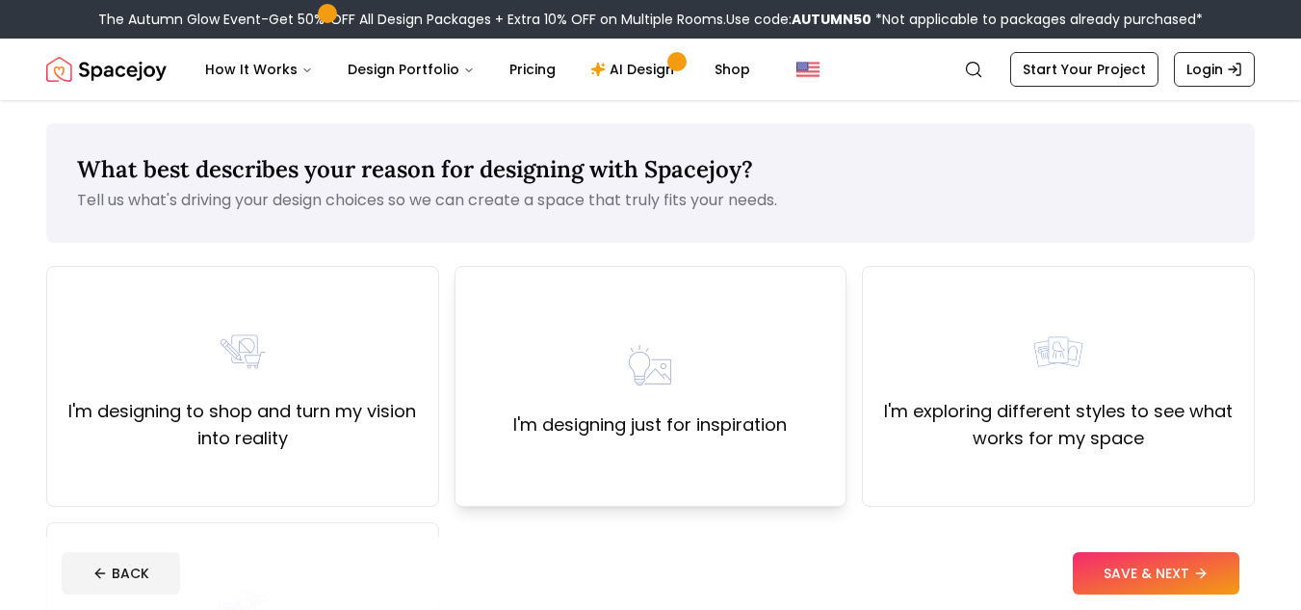
click at [706, 406] on div "I'm designing just for inspiration" at bounding box center [650, 386] width 274 height 104
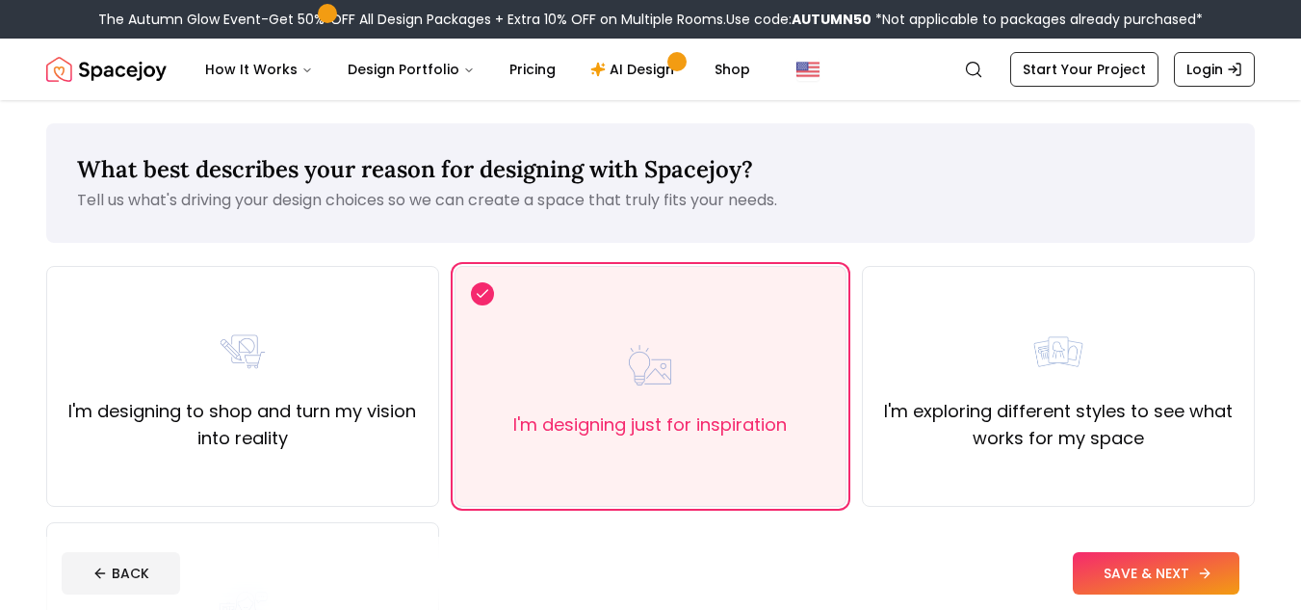
click at [1106, 587] on button "SAVE & NEXT" at bounding box center [1156, 573] width 167 height 42
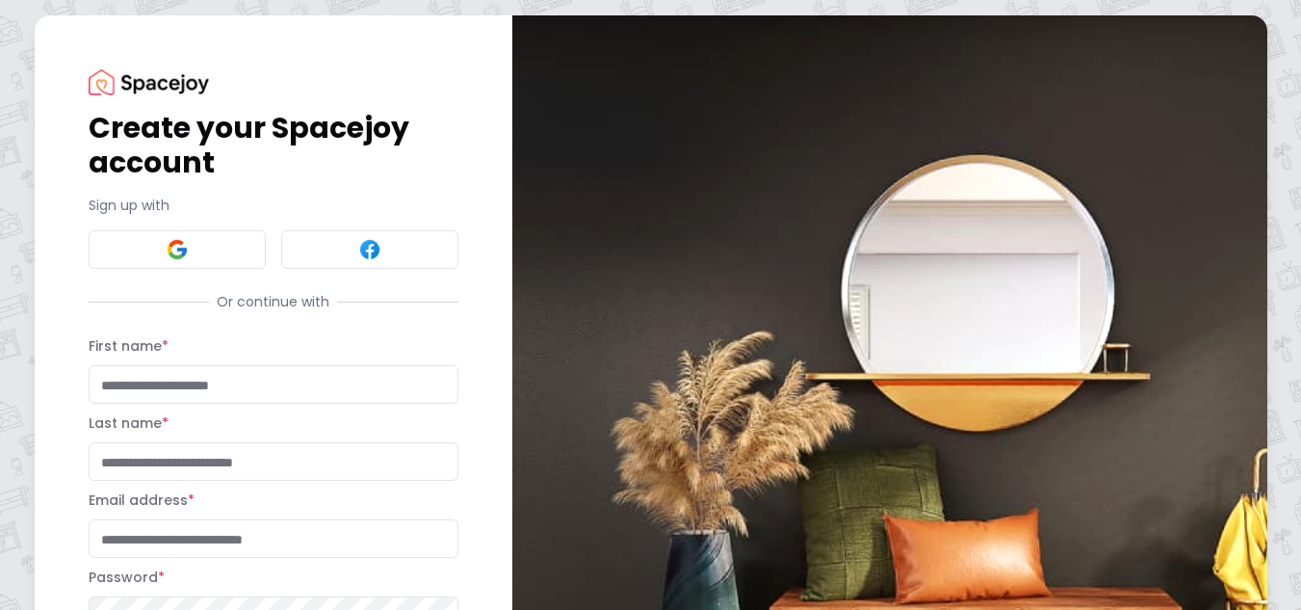
click at [314, 393] on input "First name *" at bounding box center [274, 384] width 370 height 39
type input "*******"
click at [246, 467] on input "Last name *" at bounding box center [274, 461] width 370 height 39
type input "*********"
click at [110, 385] on input "*******" at bounding box center [274, 384] width 370 height 39
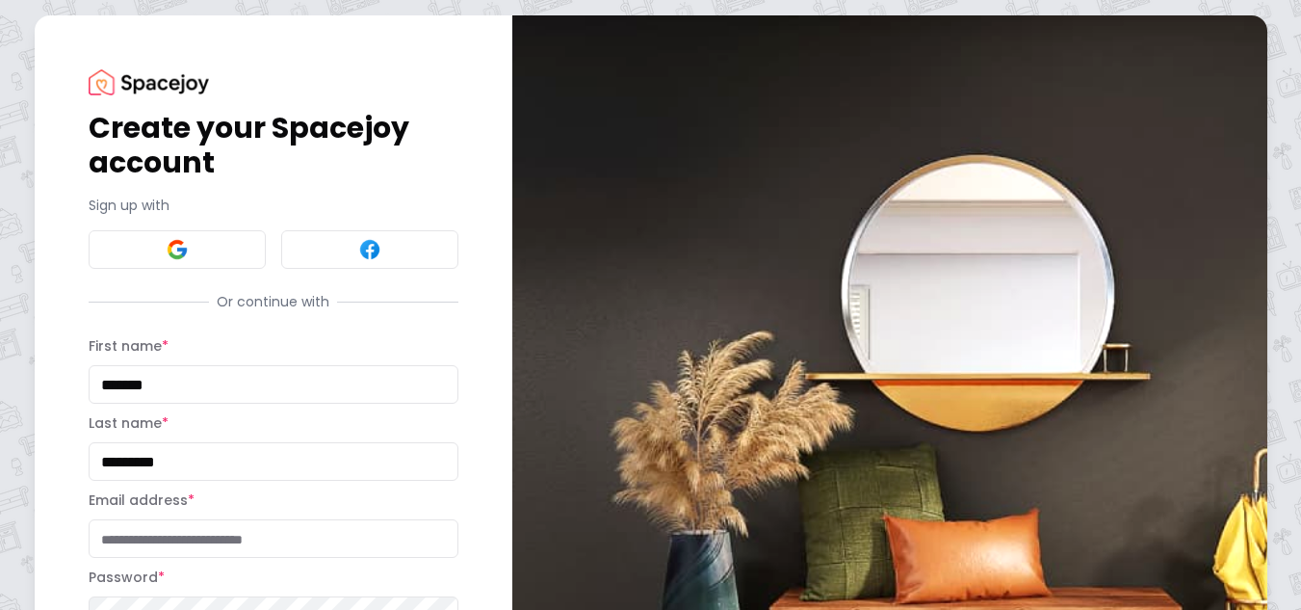
type input "*******"
click at [108, 460] on input "*********" at bounding box center [274, 461] width 370 height 39
type input "*********"
click at [239, 542] on input "Email address *" at bounding box center [274, 538] width 370 height 39
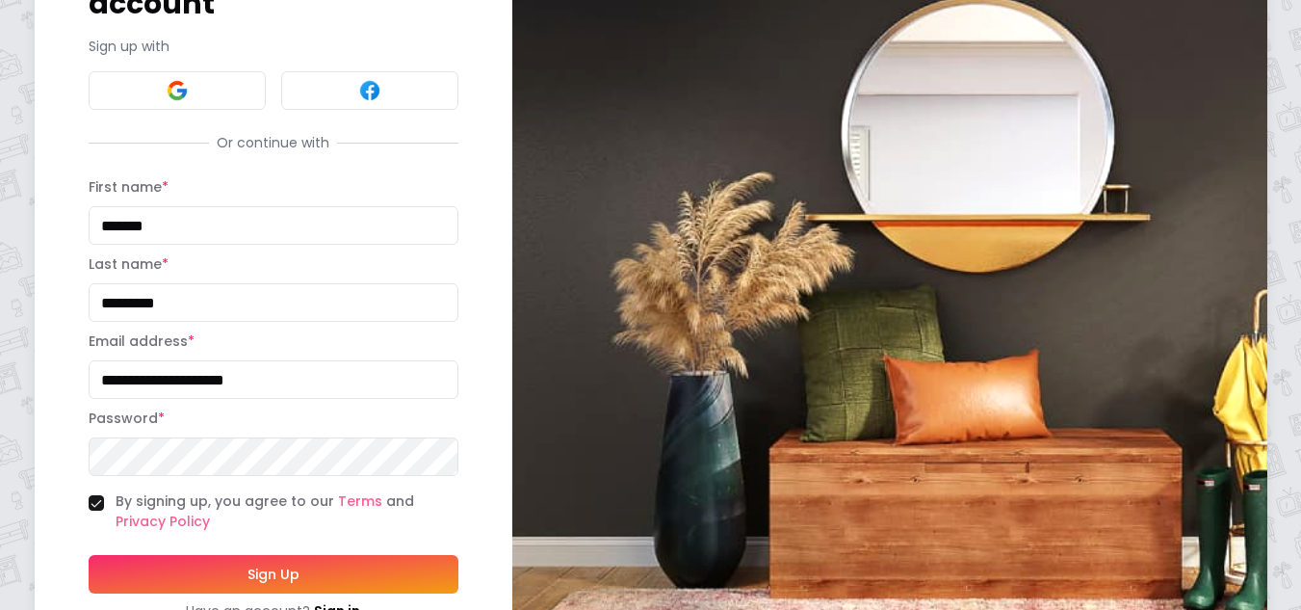
scroll to position [149, 0]
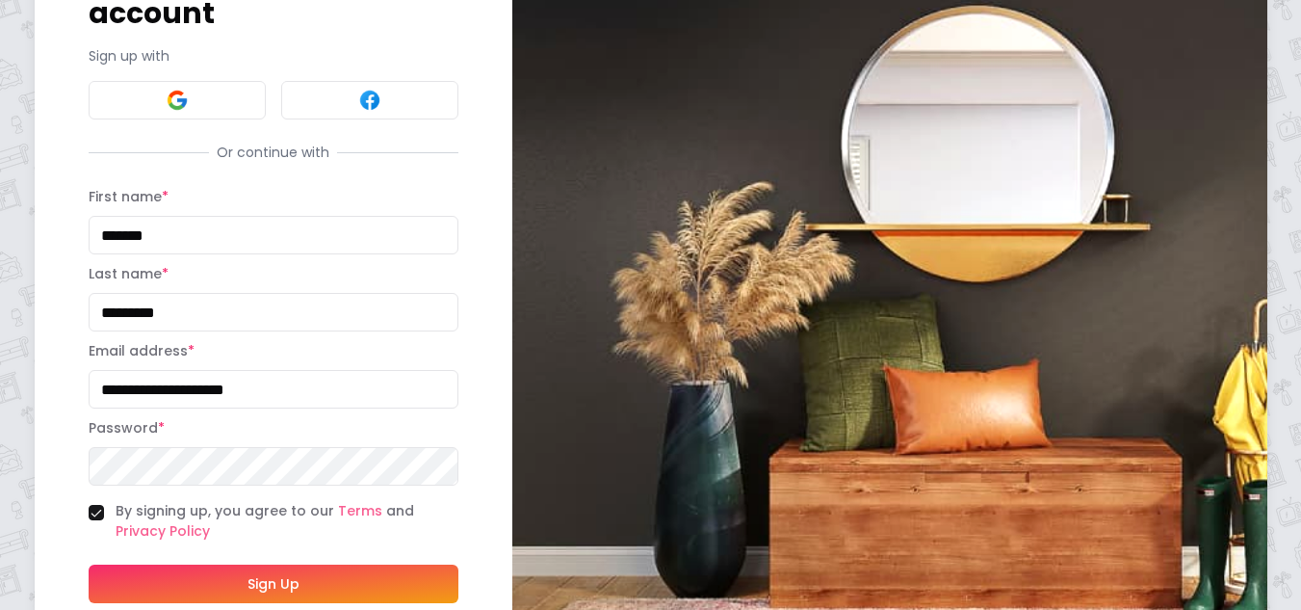
type input "**********"
click at [327, 585] on button "Sign Up" at bounding box center [274, 584] width 370 height 39
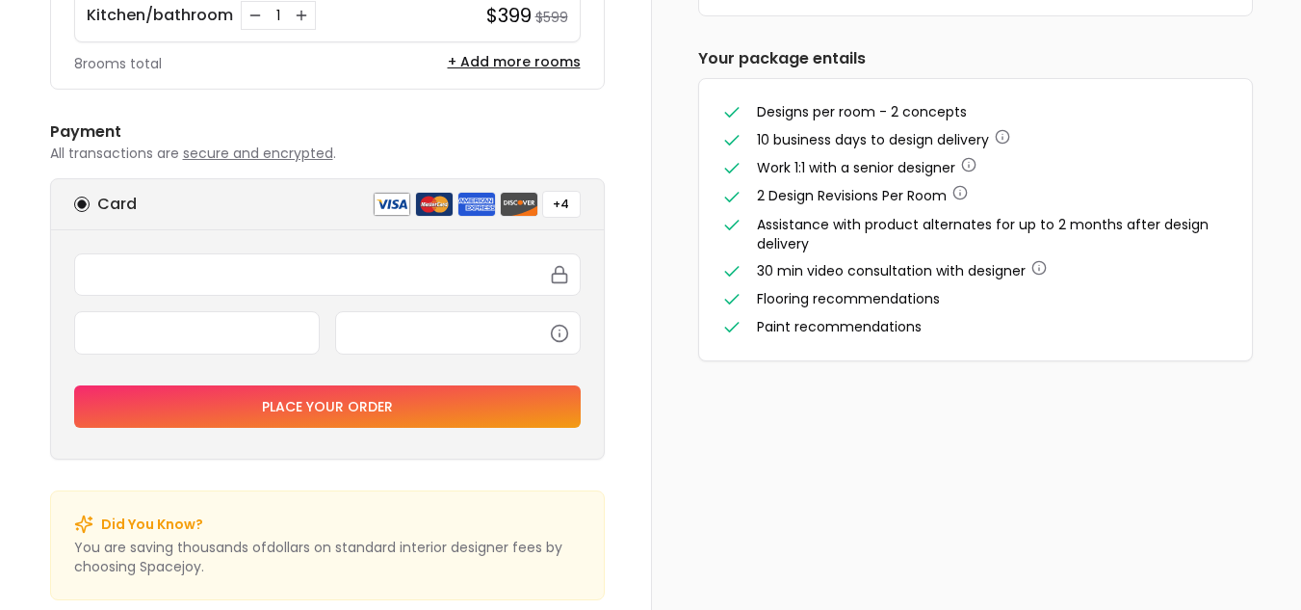
scroll to position [608, 0]
